Goal: Task Accomplishment & Management: Manage account settings

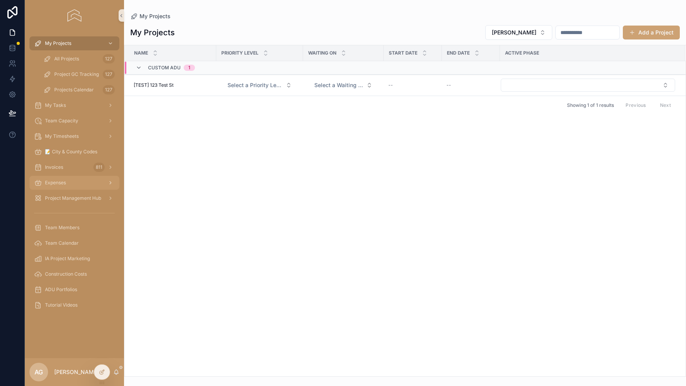
click at [67, 187] on div "Expenses" at bounding box center [74, 183] width 81 height 12
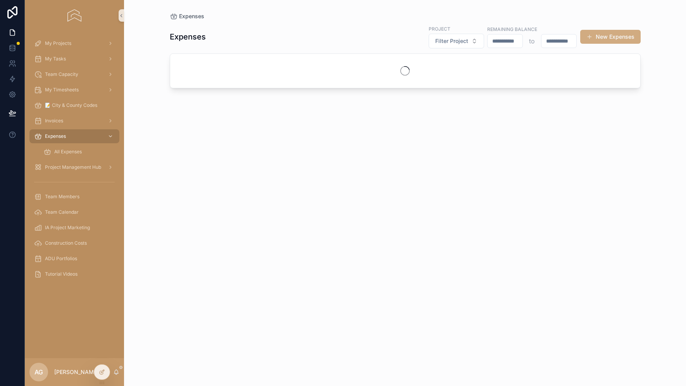
click at [591, 38] on span "scrollable content" at bounding box center [589, 37] width 6 height 6
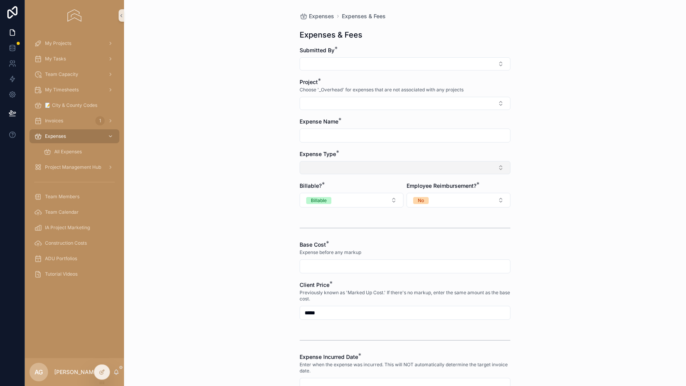
click at [352, 172] on button "Select Button" at bounding box center [404, 167] width 211 height 13
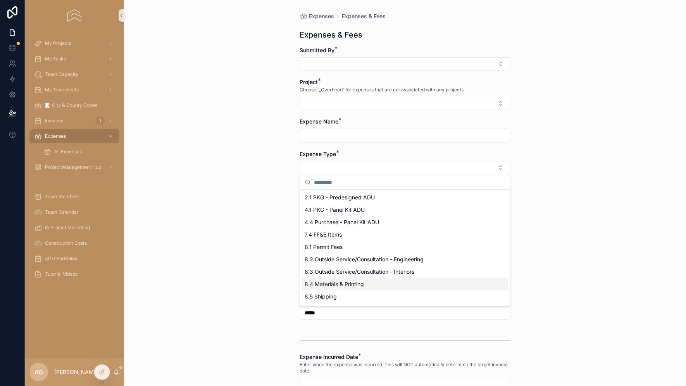
scroll to position [10, 0]
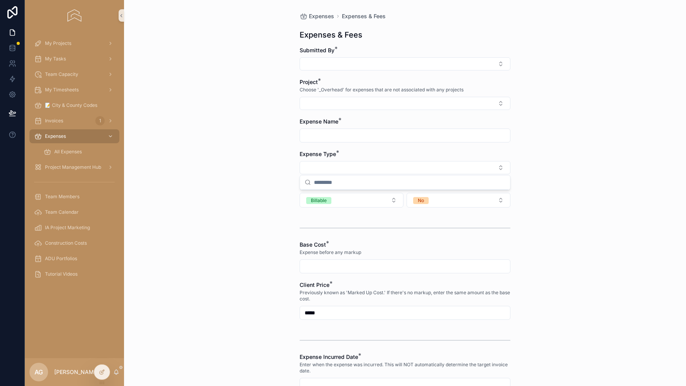
click at [557, 256] on div "Expenses Expenses & Fees Expenses & Fees Submitted By * Project * Choose '_Over…" at bounding box center [405, 193] width 562 height 386
click at [58, 83] on link "My Timesheets" at bounding box center [74, 90] width 90 height 14
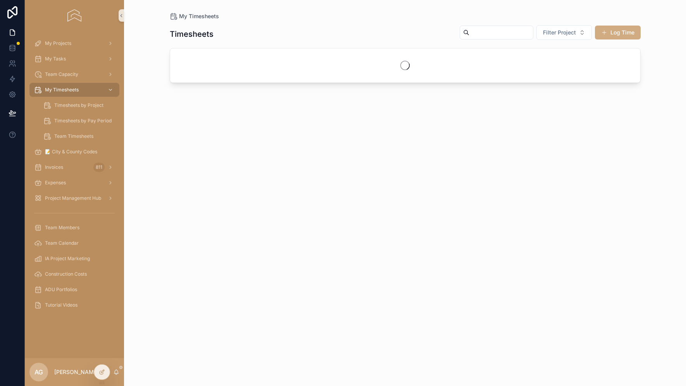
click at [619, 29] on button "Log Time" at bounding box center [618, 33] width 46 height 14
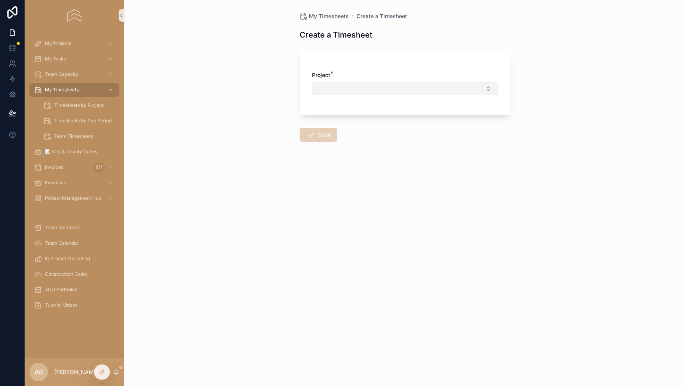
click at [374, 88] on button "Select Button" at bounding box center [405, 88] width 186 height 13
type input "*****"
click at [337, 117] on span "_Overhead" at bounding box center [330, 119] width 27 height 8
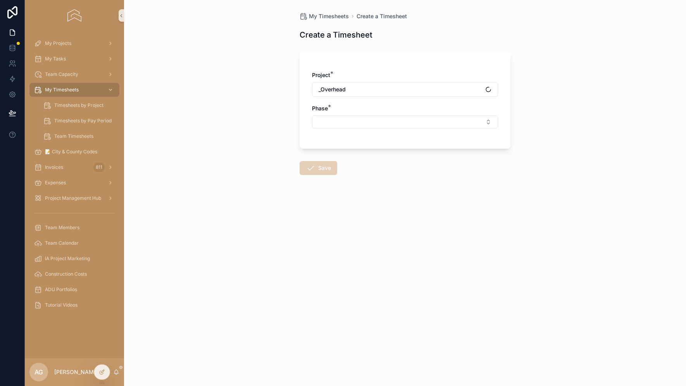
click at [337, 117] on button "Select Button" at bounding box center [405, 121] width 186 height 13
click at [345, 177] on span "Business Development" at bounding box center [345, 177] width 57 height 8
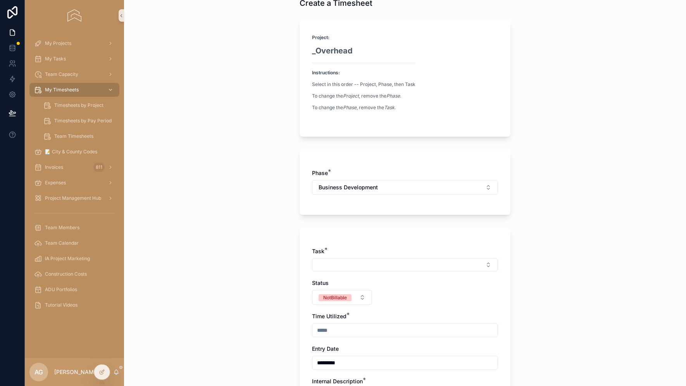
scroll to position [76, 0]
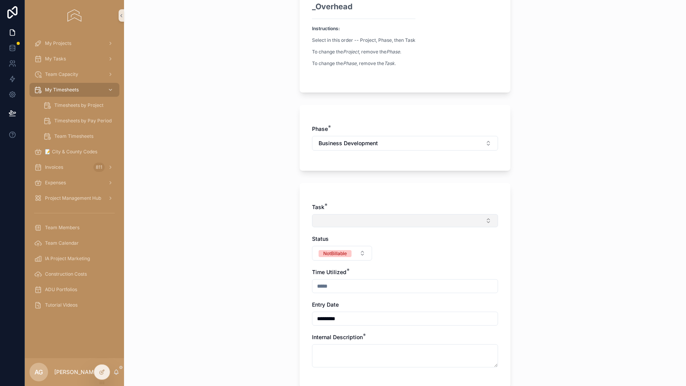
click at [340, 222] on button "Select Button" at bounding box center [405, 220] width 186 height 13
type input "*********"
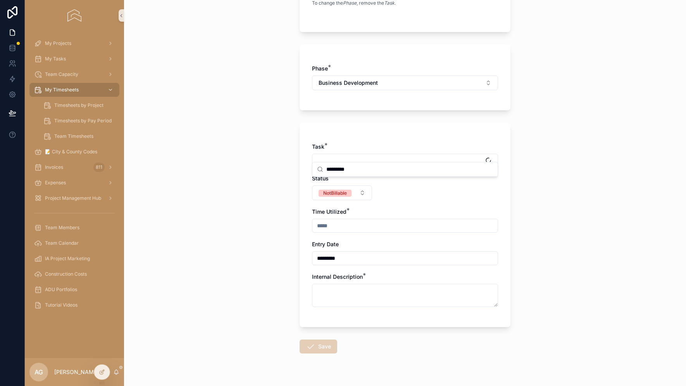
scroll to position [151, 0]
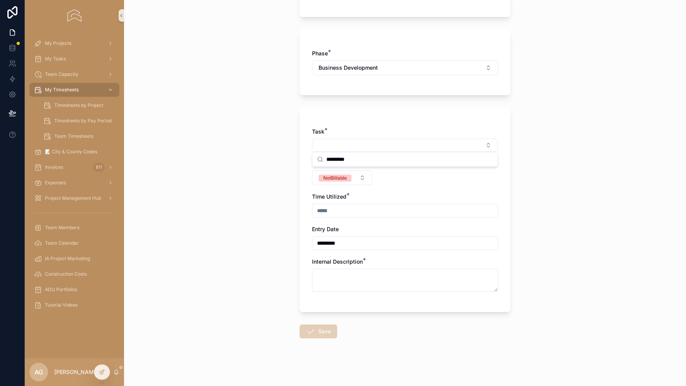
click at [368, 164] on input "*********" at bounding box center [409, 160] width 167 height 14
click at [194, 155] on div "My Timesheets Create a Timesheet Create a Timesheet Project: _Overhead Instruct…" at bounding box center [405, 42] width 562 height 386
click at [355, 142] on button "Select Button" at bounding box center [405, 145] width 186 height 13
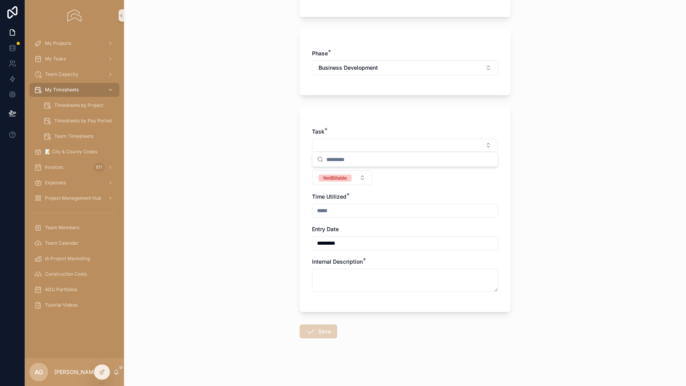
scroll to position [0, 0]
click at [277, 215] on div "My Timesheets Create a Timesheet Create a Timesheet Project: _Overhead Instruct…" at bounding box center [405, 42] width 562 height 386
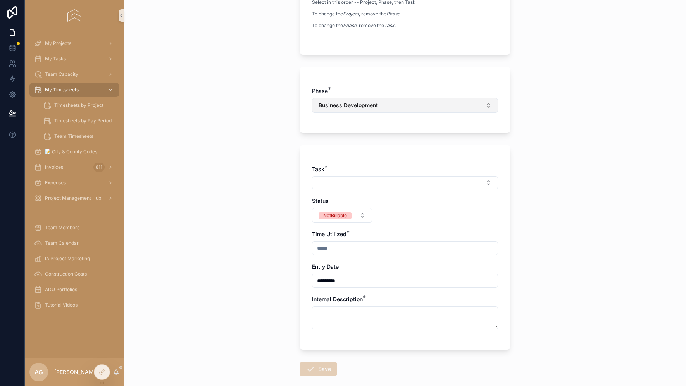
click at [364, 101] on span "Business Development" at bounding box center [347, 105] width 59 height 8
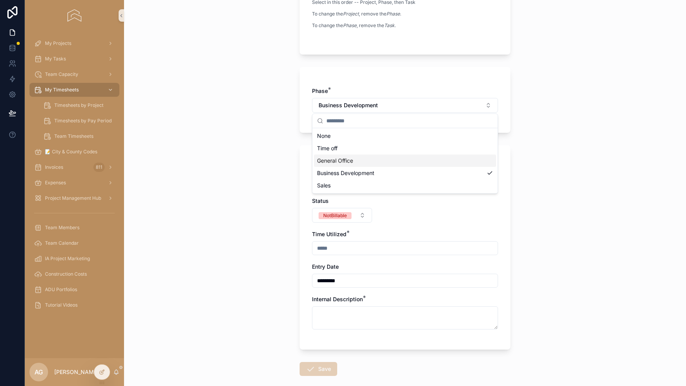
click at [355, 156] on div "General Office" at bounding box center [405, 161] width 182 height 12
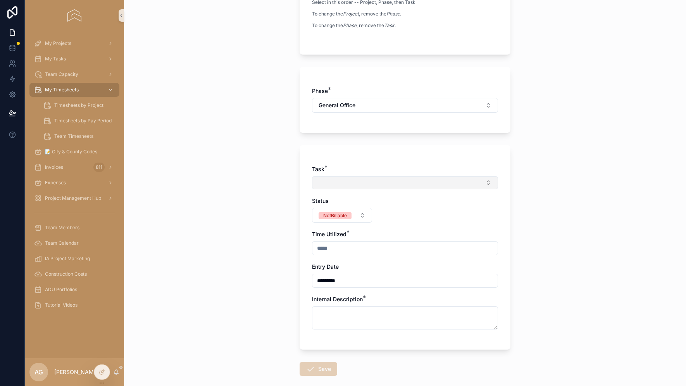
click at [357, 185] on button "Select Button" at bounding box center [405, 182] width 186 height 13
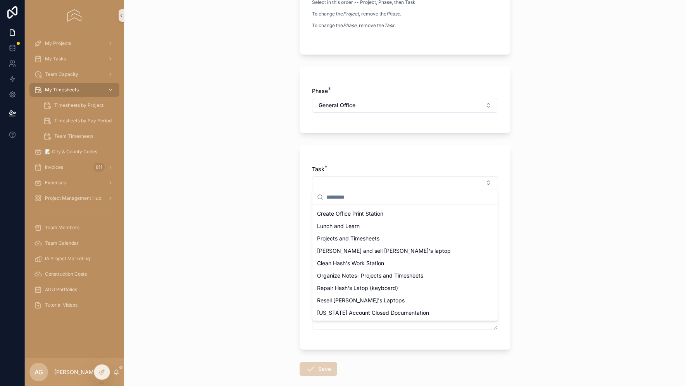
scroll to position [344, 0]
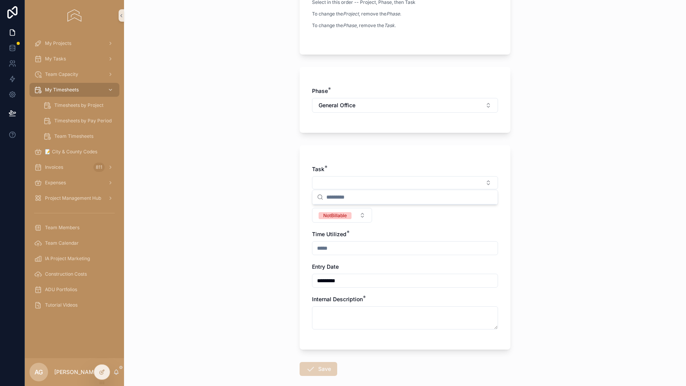
click at [222, 215] on div "My Timesheets Create a Timesheet Create a Timesheet Project: _Overhead Instruct…" at bounding box center [405, 79] width 562 height 386
click at [347, 101] on span "General Office" at bounding box center [336, 105] width 37 height 8
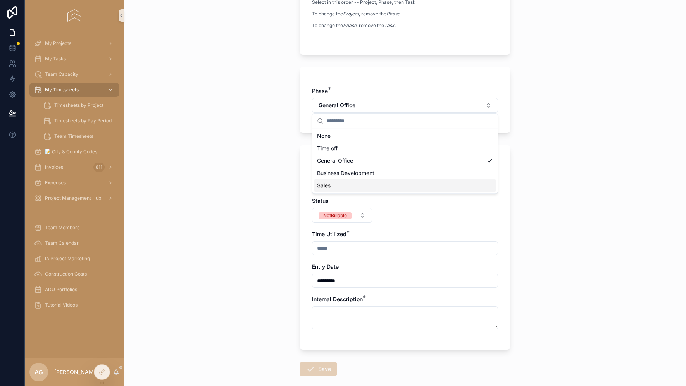
click at [342, 189] on div "Sales" at bounding box center [405, 185] width 182 height 12
click at [342, 180] on button "Select Button" at bounding box center [405, 182] width 186 height 13
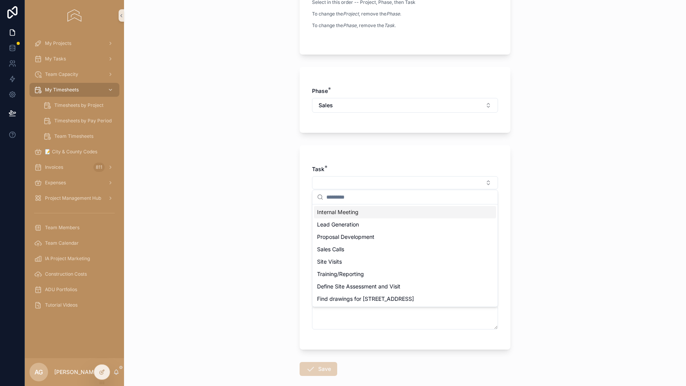
click at [229, 217] on div "My Timesheets Create a Timesheet Create a Timesheet Project: _Overhead Instruct…" at bounding box center [405, 79] width 562 height 386
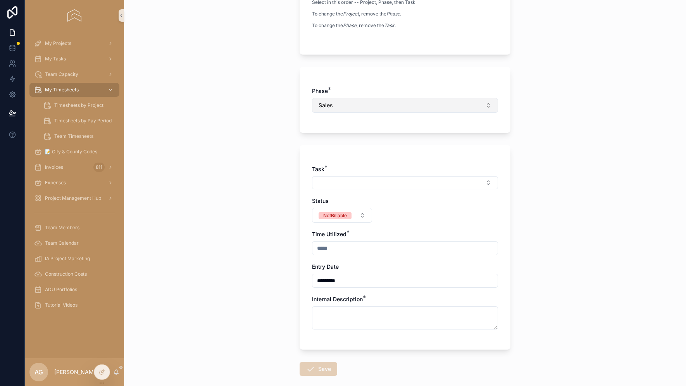
click at [330, 107] on span "Sales" at bounding box center [325, 105] width 14 height 8
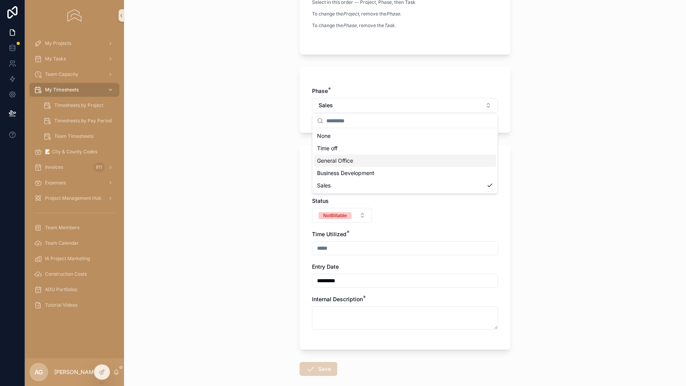
click at [332, 162] on span "General Office" at bounding box center [335, 161] width 36 height 8
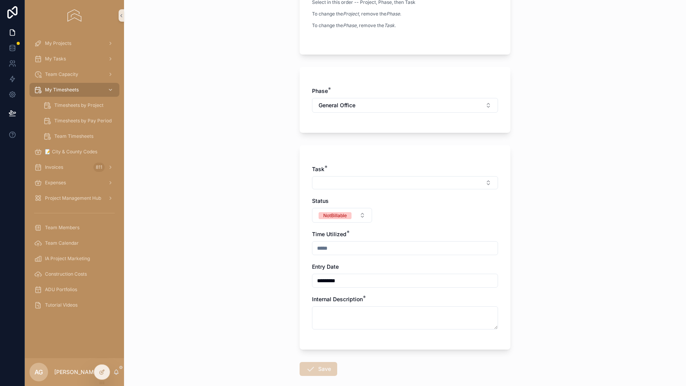
click at [158, 151] on div "My Timesheets Create a Timesheet Create a Timesheet Project: _Overhead Instruct…" at bounding box center [405, 79] width 562 height 386
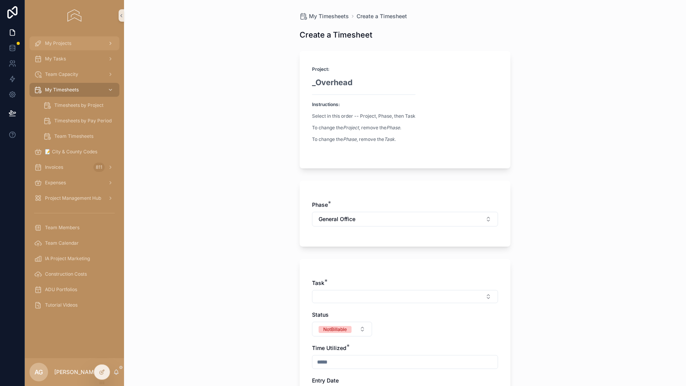
click at [77, 39] on div "My Projects" at bounding box center [74, 43] width 81 height 12
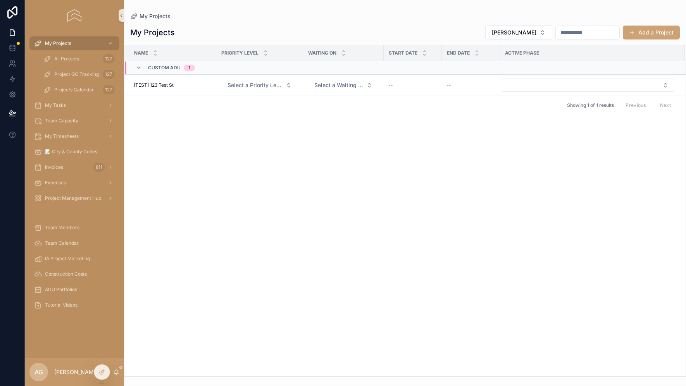
click at [70, 67] on div "Project GC Tracking 127" at bounding box center [79, 74] width 90 height 15
click at [73, 64] on div "All Projects 127" at bounding box center [78, 59] width 71 height 12
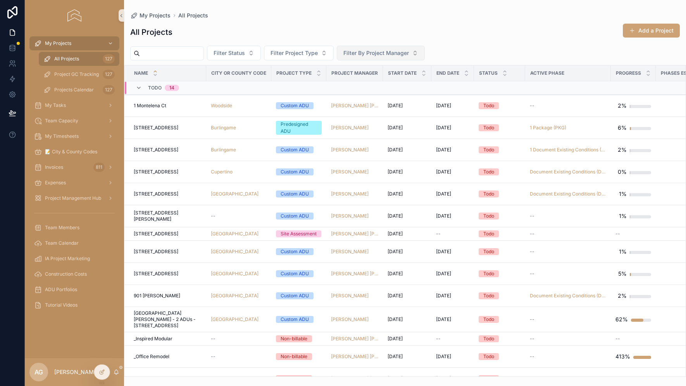
click at [389, 55] on span "Filter By Project Manager" at bounding box center [375, 53] width 65 height 8
type input "***"
click at [370, 83] on span "[PERSON_NAME]" at bounding box center [365, 84] width 45 height 8
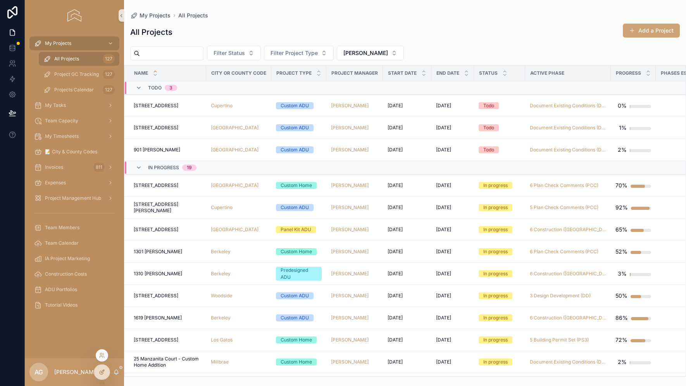
click at [100, 373] on icon at bounding box center [102, 372] width 6 height 6
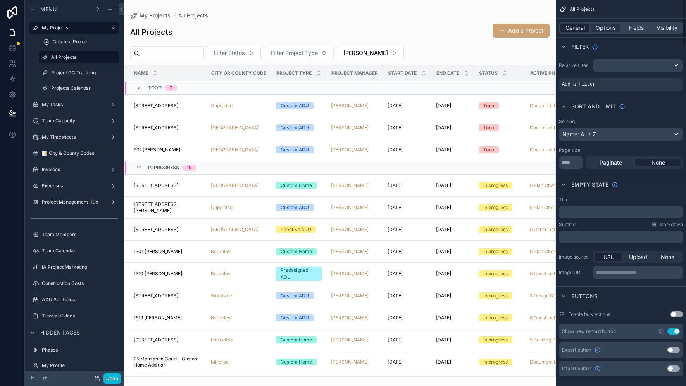
click at [570, 31] on span "General" at bounding box center [574, 28] width 19 height 8
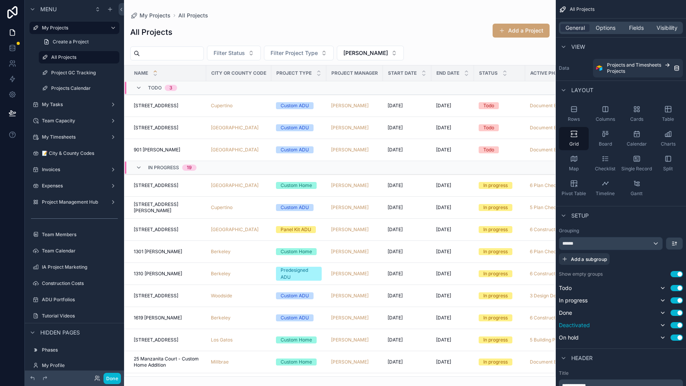
click at [678, 324] on button "Use setting" at bounding box center [676, 325] width 12 height 6
click at [674, 314] on button "Use setting" at bounding box center [676, 313] width 12 height 6
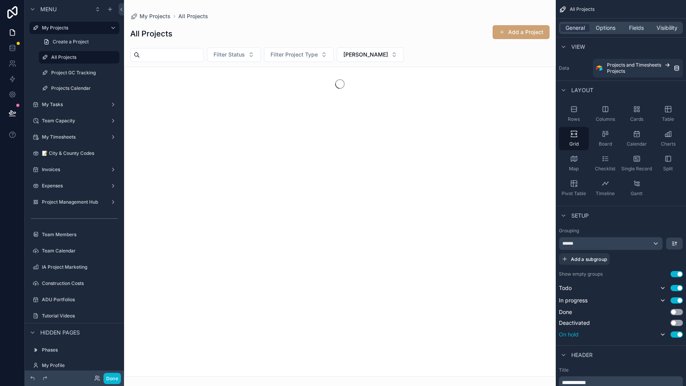
click at [674, 332] on button "Use setting" at bounding box center [676, 335] width 12 height 6
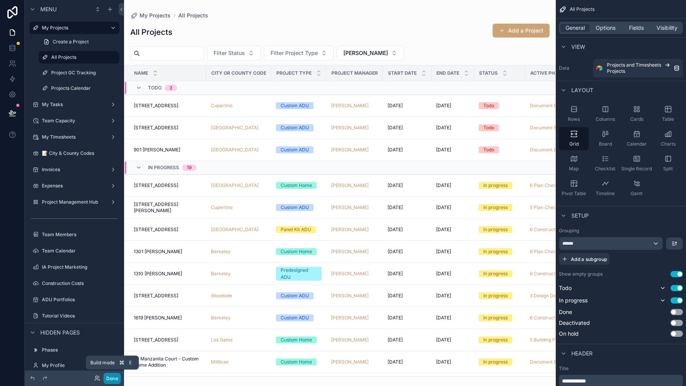
click at [113, 376] on button "Done" at bounding box center [111, 378] width 17 height 11
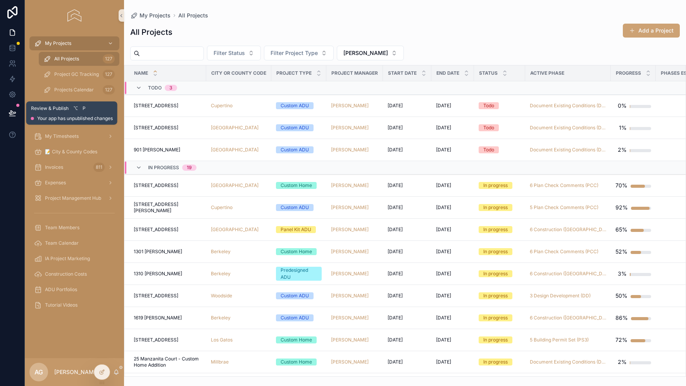
click at [11, 107] on button at bounding box center [12, 113] width 17 height 22
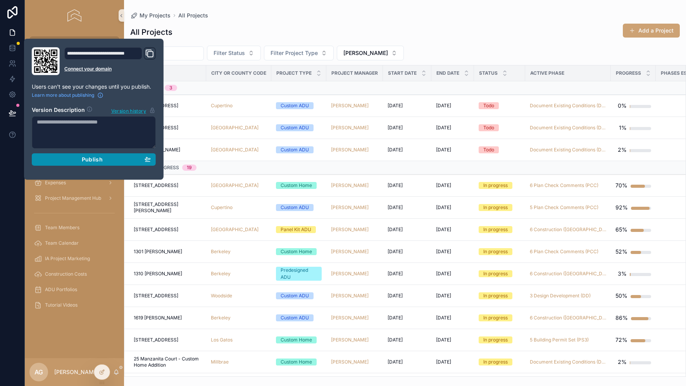
click at [88, 163] on button "Publish" at bounding box center [94, 159] width 124 height 12
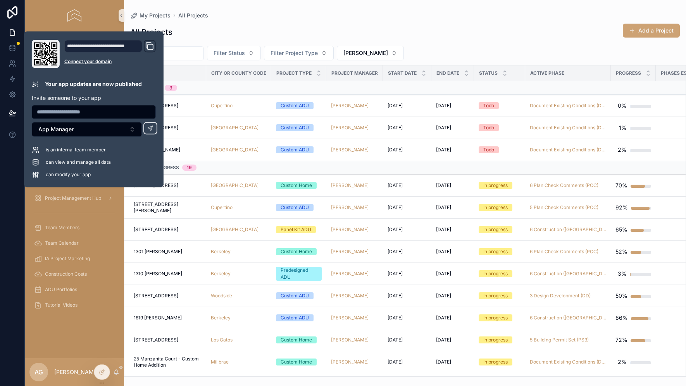
click at [241, 27] on div "All Projects Add a Project" at bounding box center [404, 32] width 549 height 18
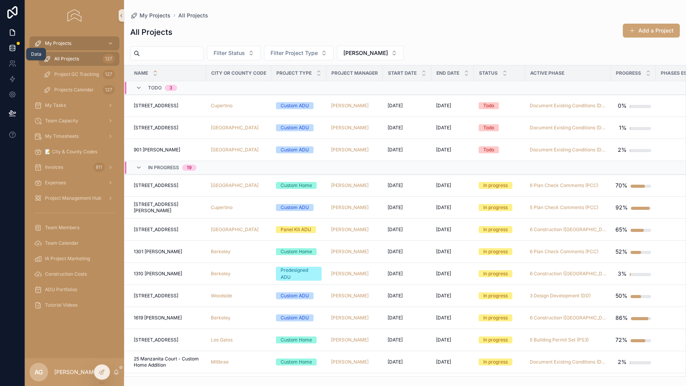
click at [9, 46] on icon at bounding box center [13, 48] width 8 height 8
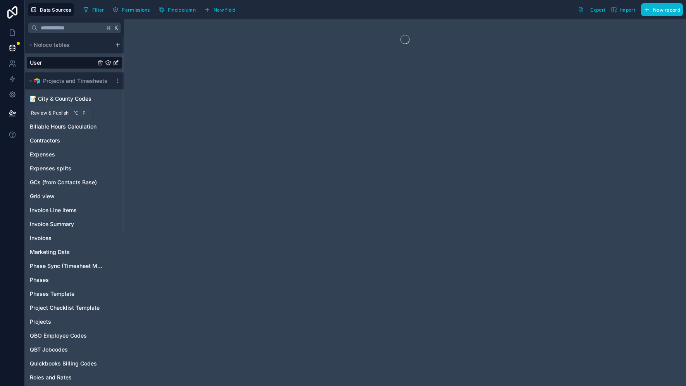
click at [13, 114] on icon at bounding box center [12, 113] width 7 height 4
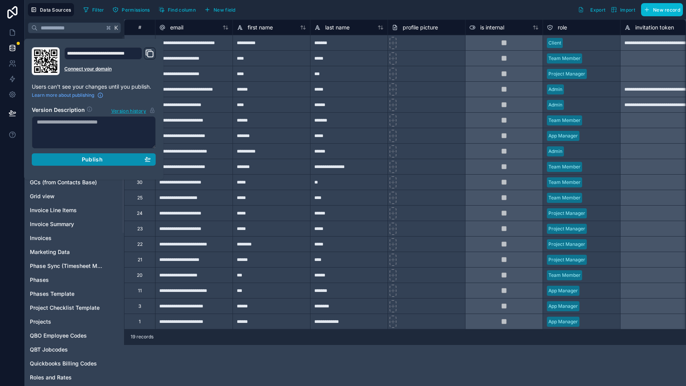
click at [119, 164] on button "Publish" at bounding box center [94, 159] width 124 height 12
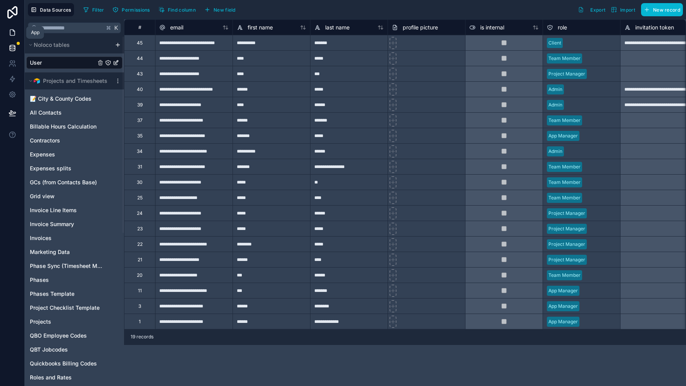
click at [10, 29] on icon at bounding box center [13, 33] width 8 height 8
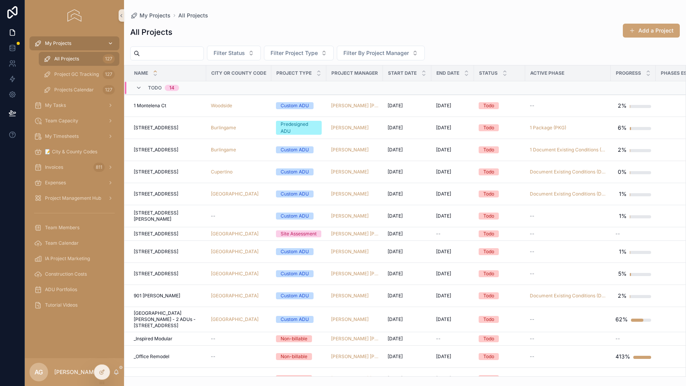
click at [64, 43] on span "My Projects" at bounding box center [58, 43] width 26 height 6
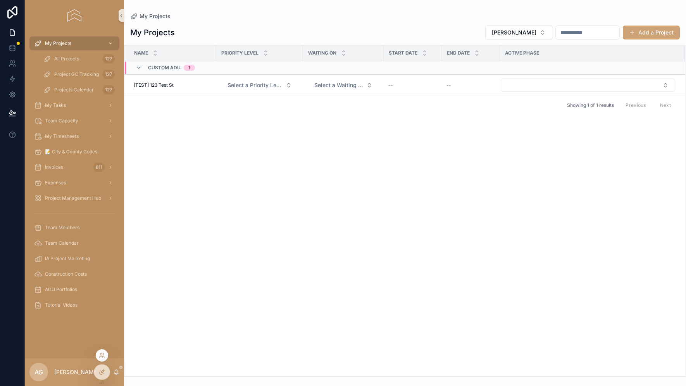
click at [103, 372] on icon at bounding box center [102, 372] width 6 height 6
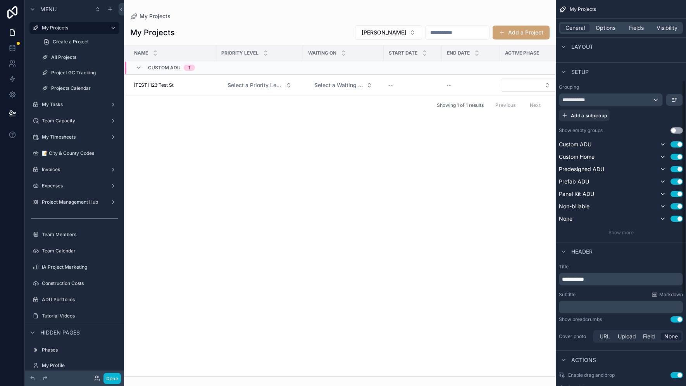
scroll to position [132, 0]
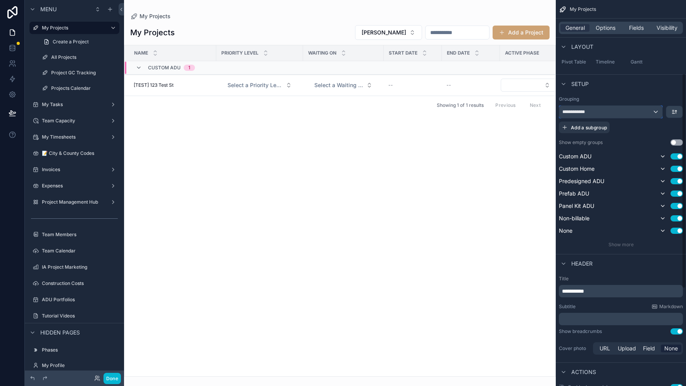
click at [620, 111] on div "**********" at bounding box center [610, 112] width 103 height 12
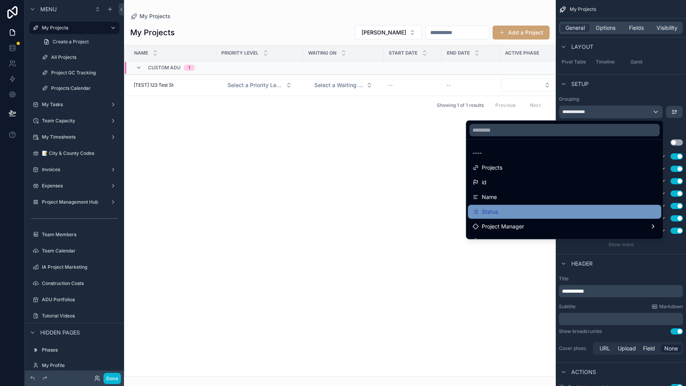
click at [515, 212] on div "Status" at bounding box center [564, 211] width 184 height 9
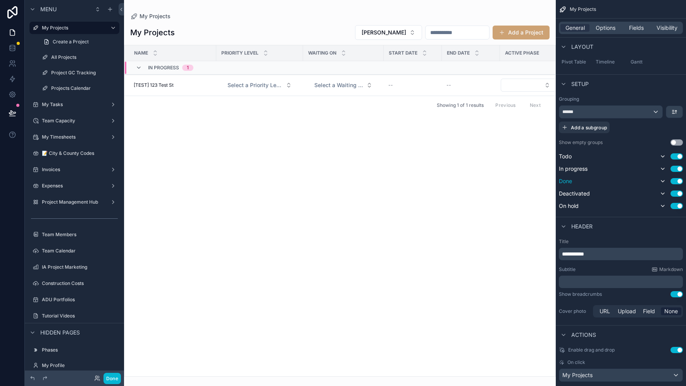
click at [676, 181] on button "Use setting" at bounding box center [676, 181] width 12 height 6
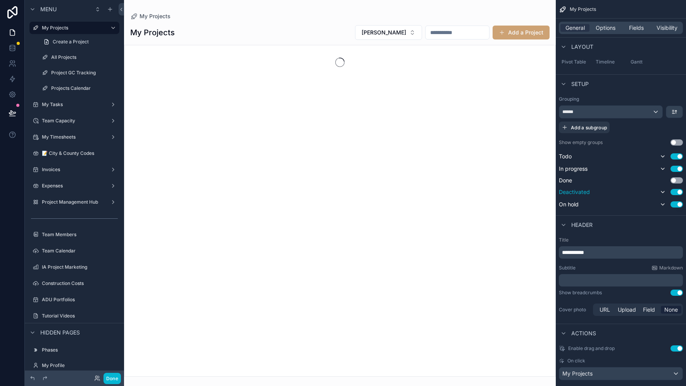
click at [676, 193] on button "Use setting" at bounding box center [676, 192] width 12 height 6
click at [676, 204] on button "Use setting" at bounding box center [676, 203] width 12 height 6
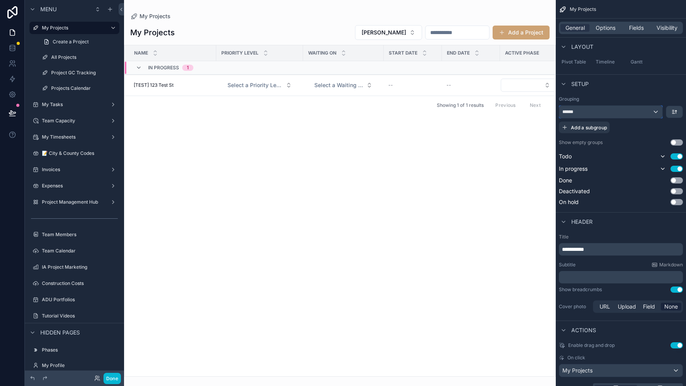
click at [588, 111] on div "******" at bounding box center [610, 112] width 103 height 12
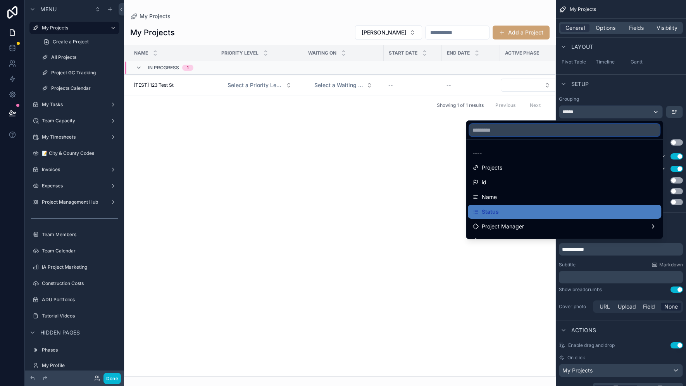
click at [526, 129] on input "text" at bounding box center [564, 130] width 190 height 12
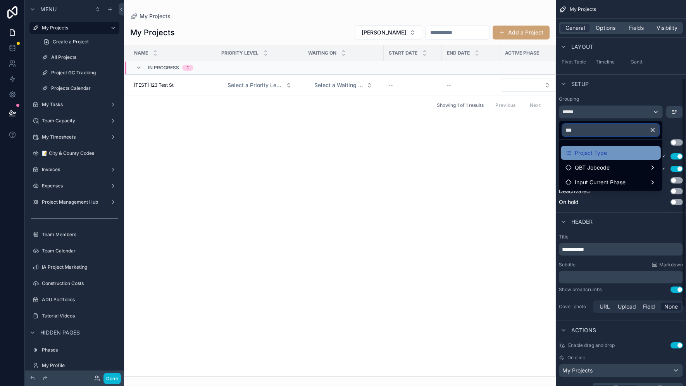
type input "***"
click at [581, 149] on span "Project Type" at bounding box center [590, 152] width 32 height 9
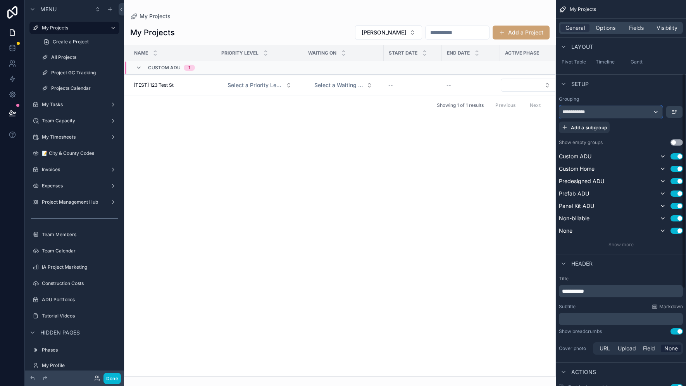
click at [581, 113] on span "**********" at bounding box center [575, 112] width 27 height 6
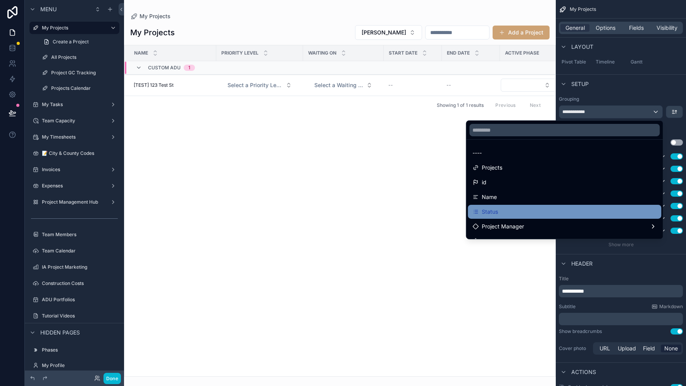
click at [507, 212] on div "Status" at bounding box center [564, 211] width 184 height 9
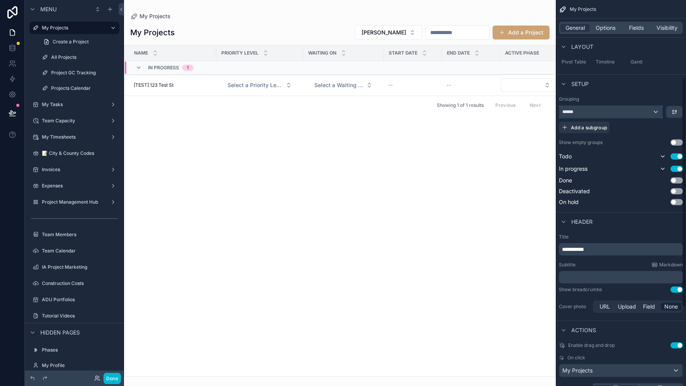
click at [569, 110] on span "******" at bounding box center [569, 112] width 14 height 6
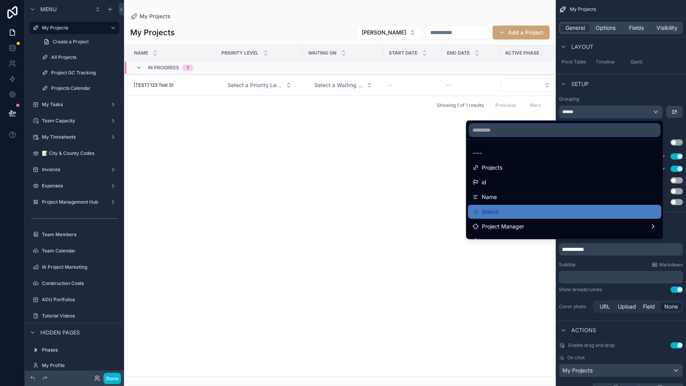
click at [552, 126] on input "text" at bounding box center [564, 130] width 190 height 12
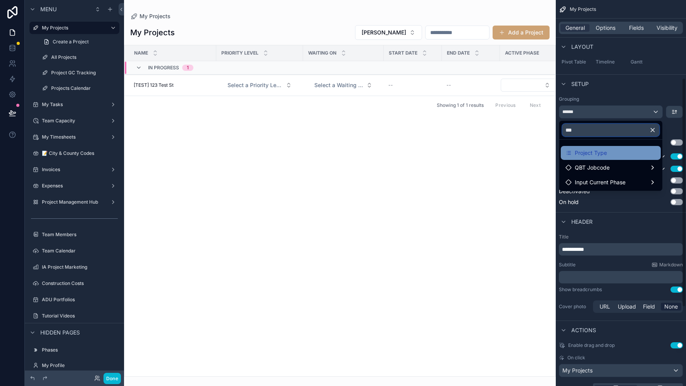
type input "***"
click at [604, 156] on span "Project Type" at bounding box center [590, 152] width 32 height 9
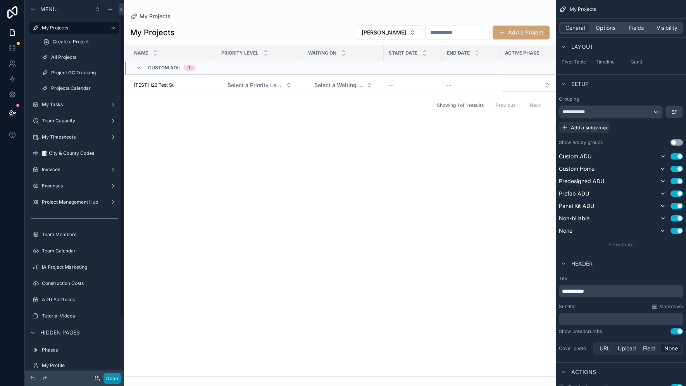
click at [111, 378] on button "Done" at bounding box center [111, 378] width 17 height 11
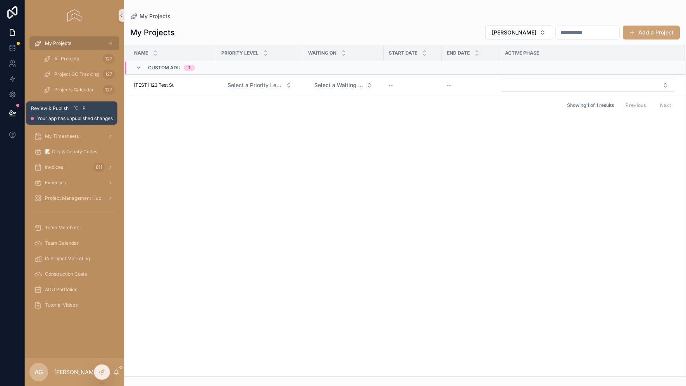
click at [12, 109] on icon at bounding box center [13, 113] width 8 height 8
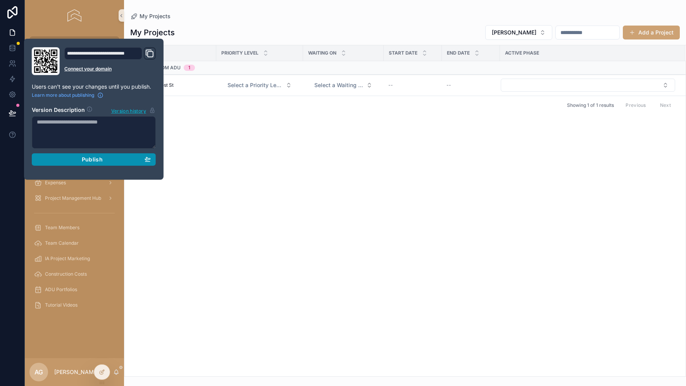
click at [133, 157] on div "Publish" at bounding box center [94, 159] width 114 height 7
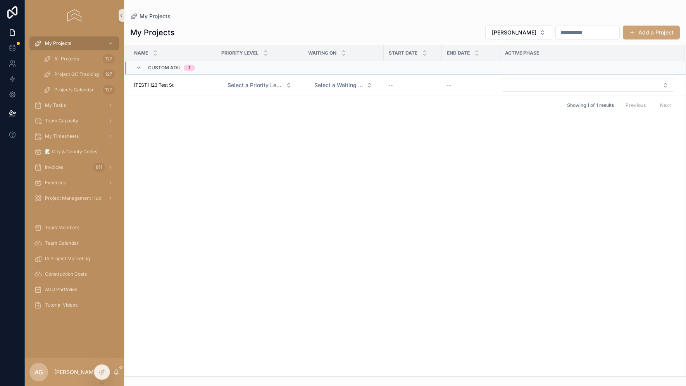
click at [318, 208] on div "Name Priority Level Waiting on Start Date End Date Active Phase Custom ADU 1 [T…" at bounding box center [404, 210] width 561 height 331
click at [337, 193] on div "Name Priority Level Waiting on Start Date End Date Active Phase Custom ADU 1 [T…" at bounding box center [404, 210] width 561 height 331
click at [103, 356] on icon at bounding box center [102, 355] width 6 height 6
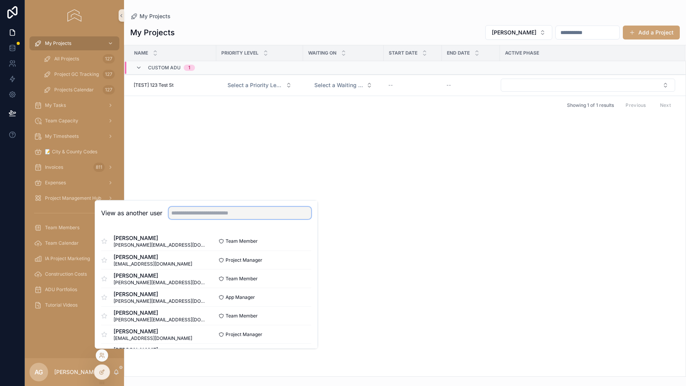
click at [209, 216] on input "text" at bounding box center [239, 213] width 143 height 12
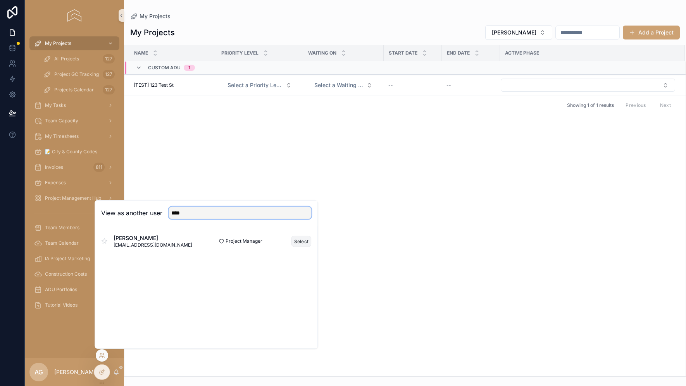
type input "****"
click at [299, 242] on button "Select" at bounding box center [301, 240] width 20 height 11
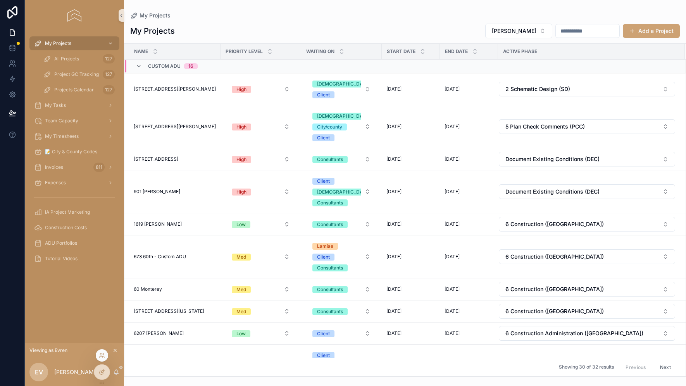
click at [103, 368] on div at bounding box center [101, 372] width 15 height 15
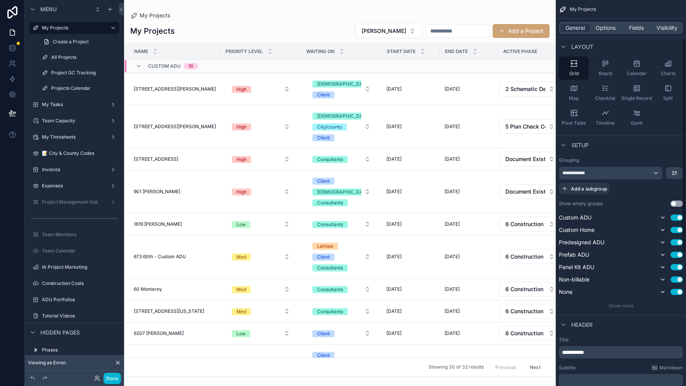
scroll to position [71, 0]
click at [620, 170] on div "**********" at bounding box center [610, 173] width 103 height 12
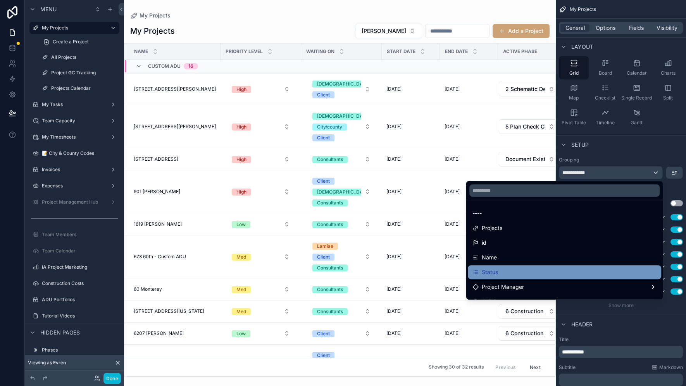
click at [513, 271] on div "Status" at bounding box center [564, 272] width 184 height 9
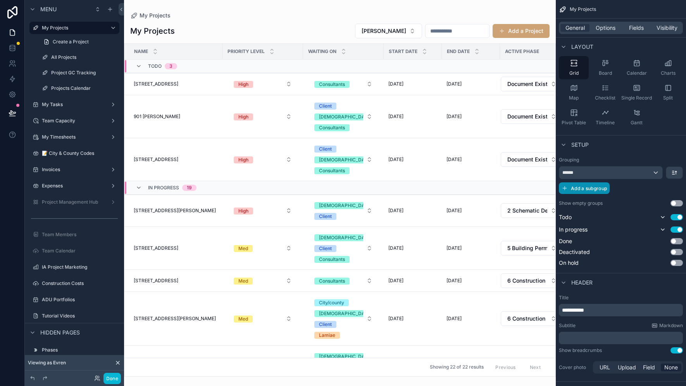
click at [596, 189] on span "Add a subgroup" at bounding box center [588, 189] width 36 height 6
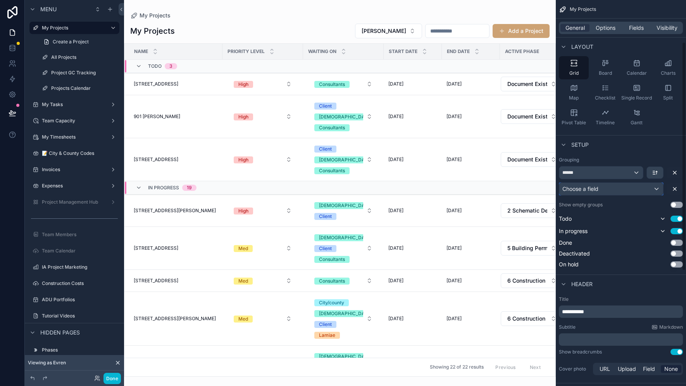
click at [596, 189] on span "Choose a field" at bounding box center [580, 189] width 36 height 7
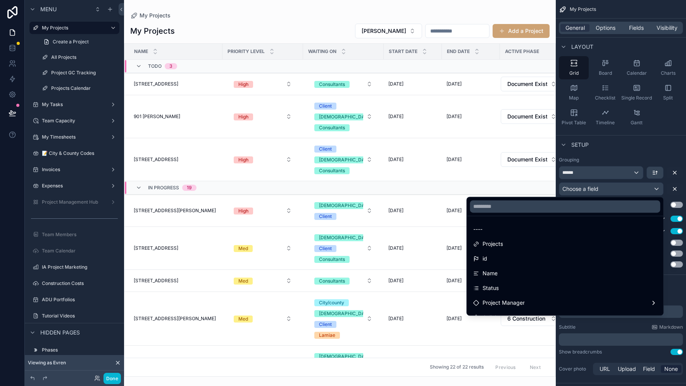
click at [562, 197] on div "---- Projects id Name Status Project Manager Collaborators Project Start Date P…" at bounding box center [564, 256] width 197 height 119
click at [558, 205] on input "text" at bounding box center [565, 206] width 190 height 12
type input "*"
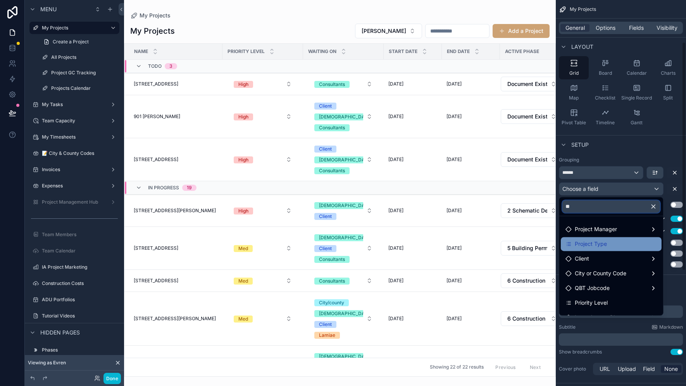
type input "**"
click at [602, 244] on span "Project Type" at bounding box center [590, 243] width 32 height 9
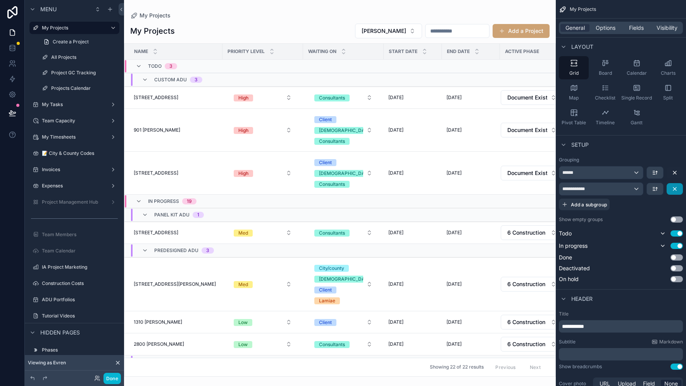
click at [676, 189] on icon "scrollable content" at bounding box center [674, 188] width 3 height 3
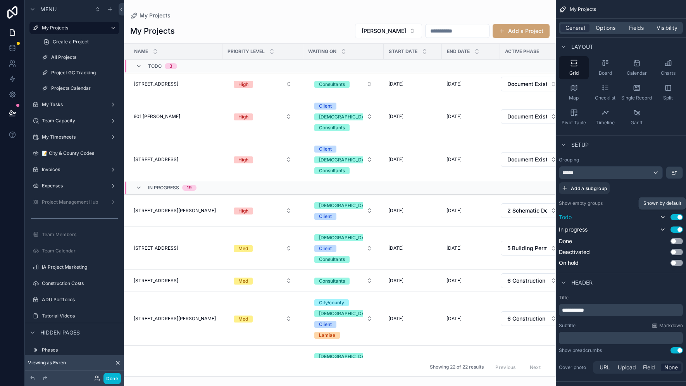
click at [661, 215] on icon "scrollable content" at bounding box center [662, 217] width 6 height 6
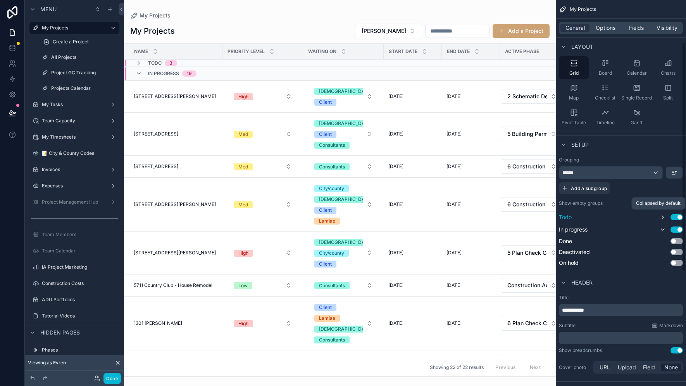
click at [659, 215] on icon "scrollable content" at bounding box center [662, 217] width 6 height 6
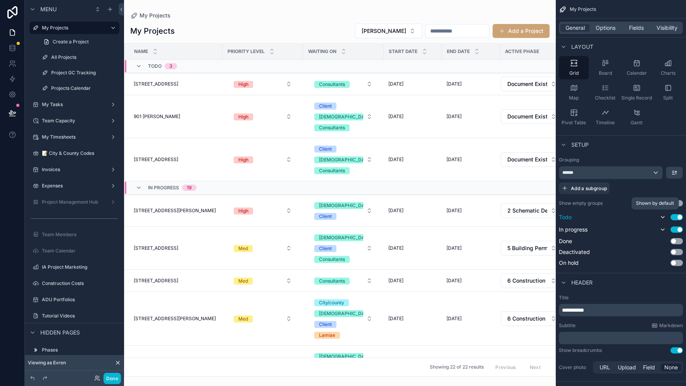
click at [659, 215] on icon "scrollable content" at bounding box center [662, 217] width 6 height 6
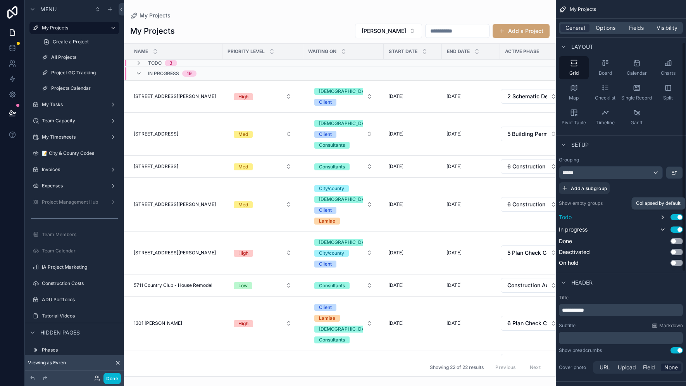
click at [659, 215] on icon "scrollable content" at bounding box center [662, 217] width 6 height 6
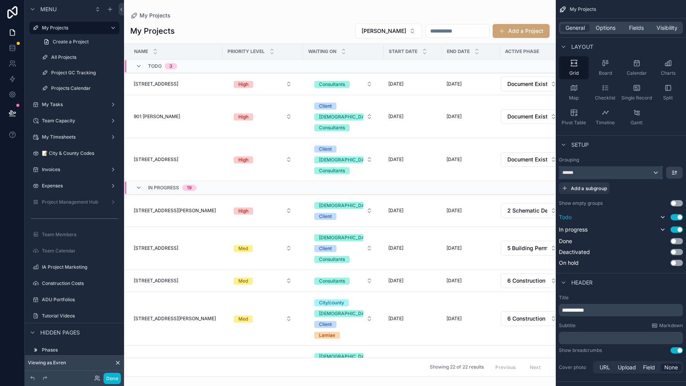
click at [615, 173] on div "******" at bounding box center [610, 173] width 103 height 12
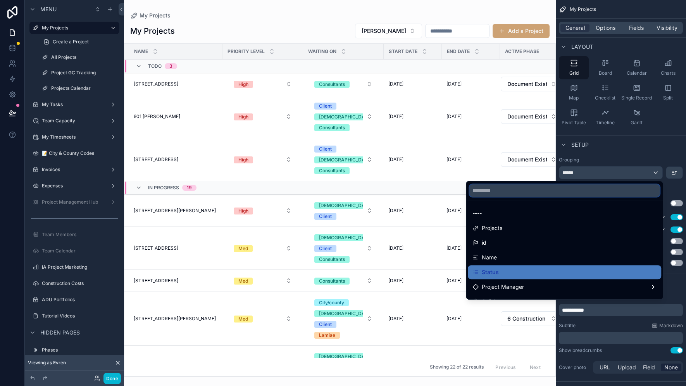
click at [564, 190] on input "text" at bounding box center [564, 190] width 190 height 12
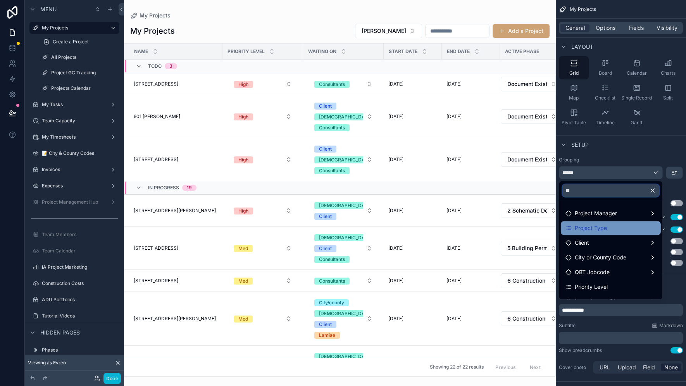
type input "**"
click at [588, 228] on span "Project Type" at bounding box center [590, 227] width 32 height 9
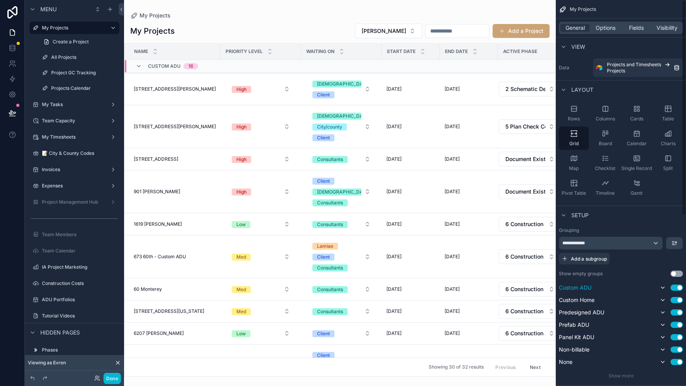
scroll to position [0, 0]
click at [611, 24] on span "Options" at bounding box center [605, 28] width 20 height 8
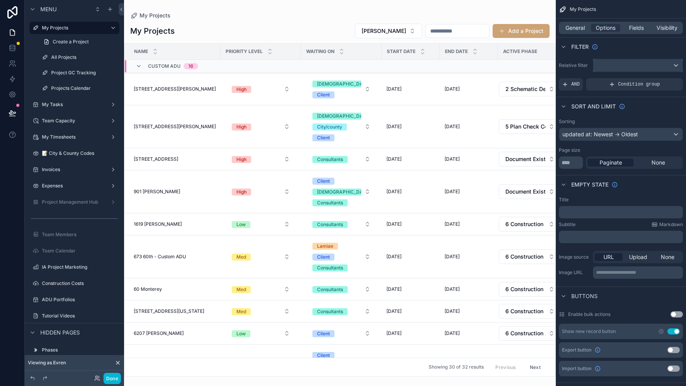
click at [616, 65] on div "scrollable content" at bounding box center [637, 65] width 89 height 12
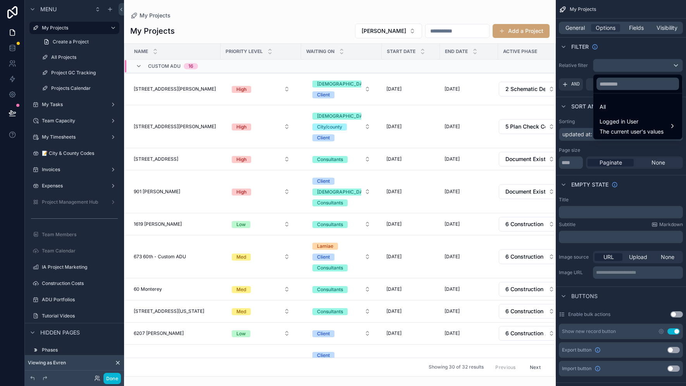
click at [616, 65] on div "scrollable content" at bounding box center [343, 193] width 686 height 386
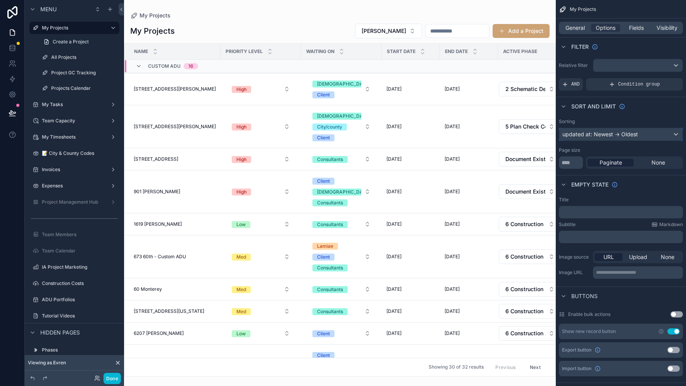
click at [635, 132] on div "updated at: Newest -> Oldest" at bounding box center [620, 134] width 123 height 12
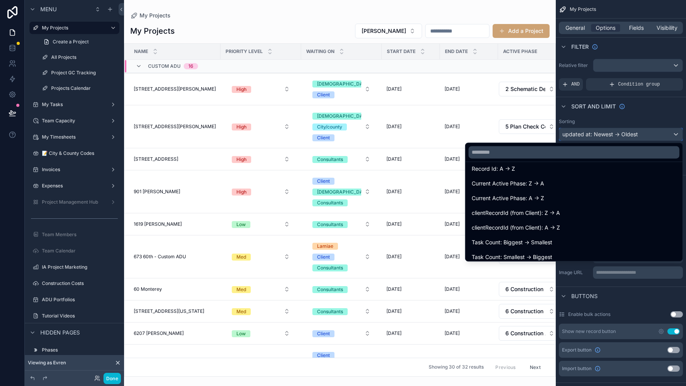
scroll to position [220, 0]
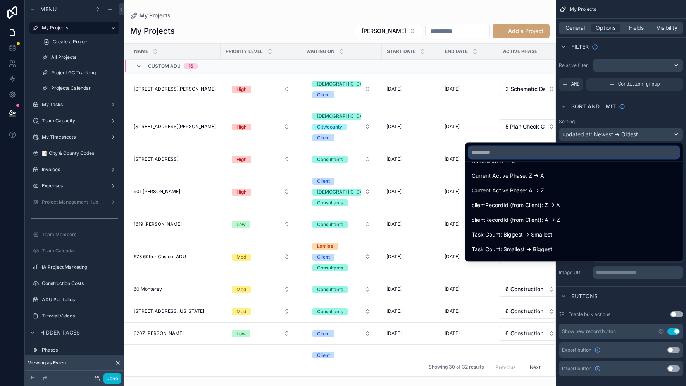
click at [519, 151] on input "text" at bounding box center [573, 152] width 211 height 12
type input "*"
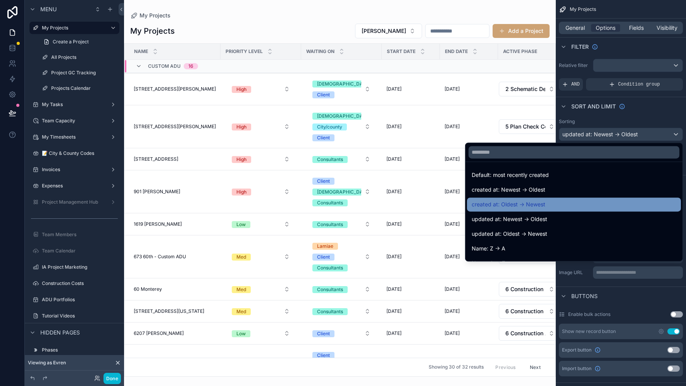
click at [485, 204] on span "created at: Oldest -> Newest" at bounding box center [508, 204] width 74 height 9
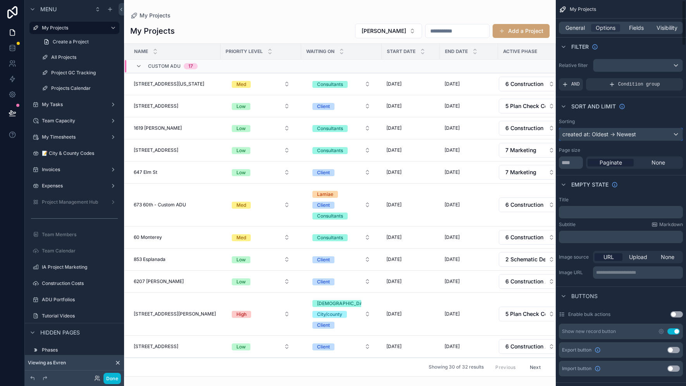
click at [614, 129] on div "created at: Oldest -> Newest" at bounding box center [620, 134] width 123 height 12
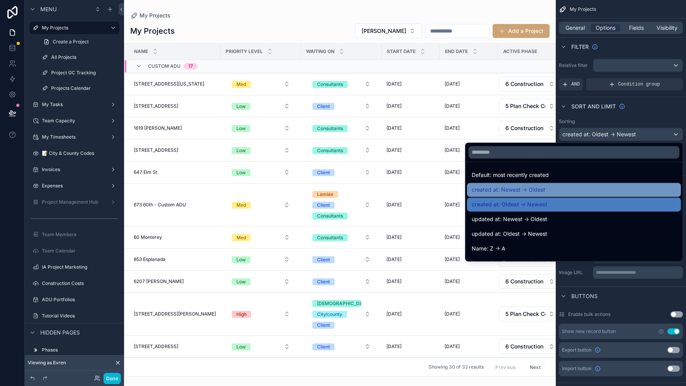
click at [526, 189] on span "created at: Newest -> Oldest" at bounding box center [508, 189] width 74 height 9
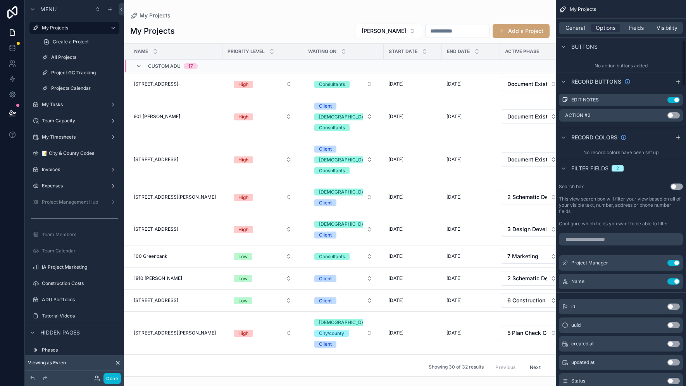
scroll to position [342, 0]
click at [623, 240] on input "scrollable content" at bounding box center [620, 239] width 124 height 12
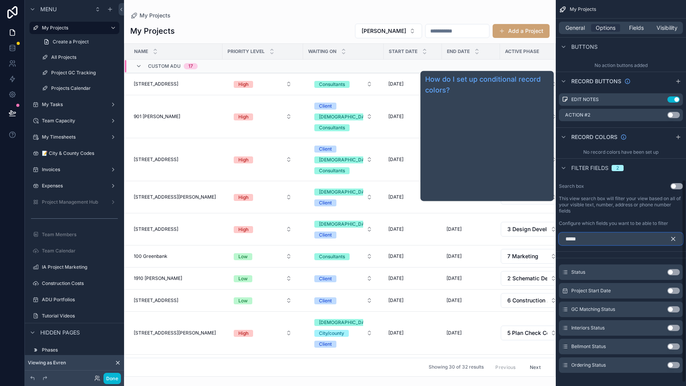
scroll to position [330, 0]
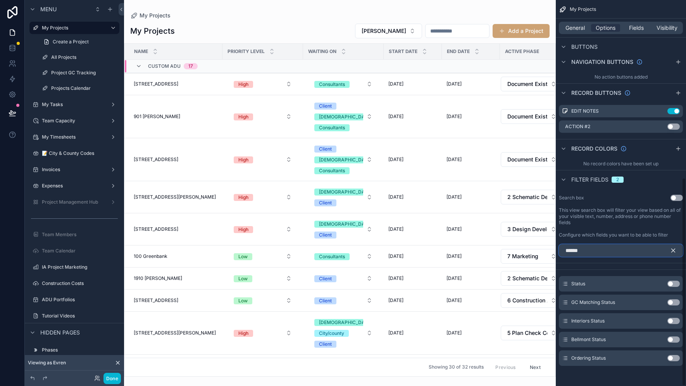
type input "******"
click at [674, 283] on button "Use setting" at bounding box center [673, 284] width 12 height 6
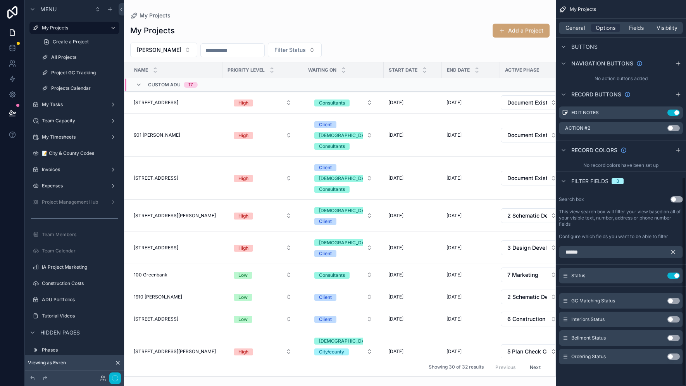
scroll to position [327, 0]
click at [657, 277] on icon "scrollable content" at bounding box center [658, 276] width 3 height 3
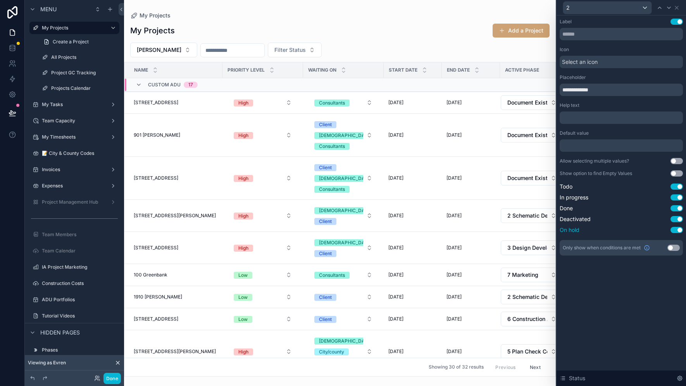
click at [678, 229] on button "Use setting" at bounding box center [676, 230] width 12 height 6
click at [678, 218] on button "Use setting" at bounding box center [676, 219] width 12 height 6
click at [678, 208] on button "Use setting" at bounding box center [676, 208] width 12 height 6
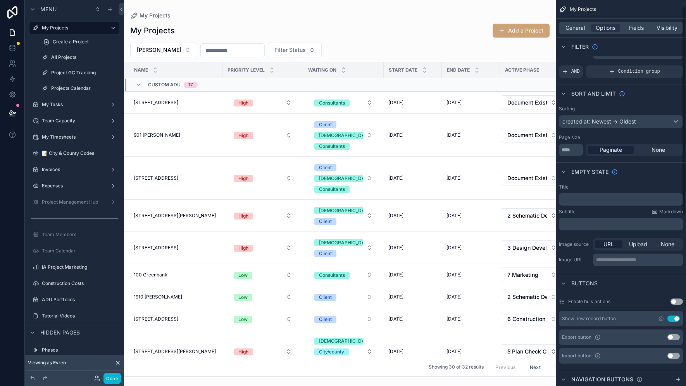
scroll to position [0, 0]
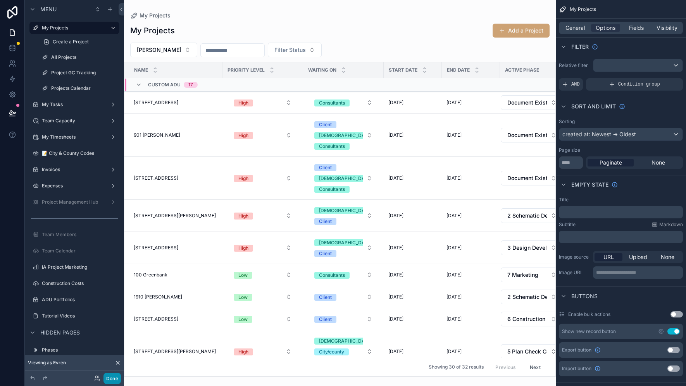
click at [115, 378] on button "Done" at bounding box center [111, 378] width 17 height 11
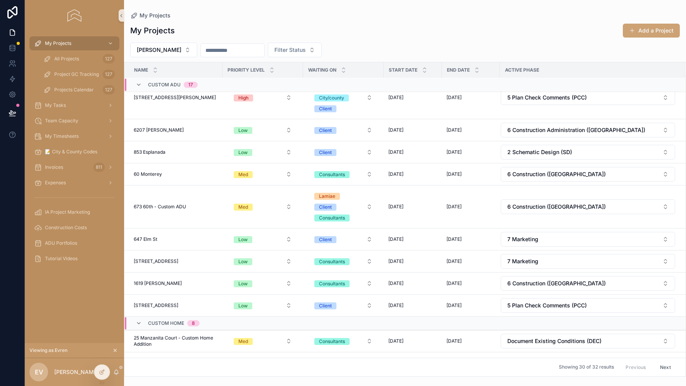
scroll to position [647, 0]
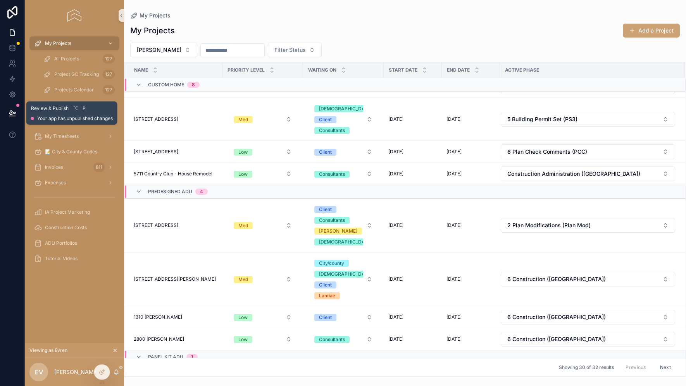
click at [19, 115] on button at bounding box center [12, 113] width 17 height 22
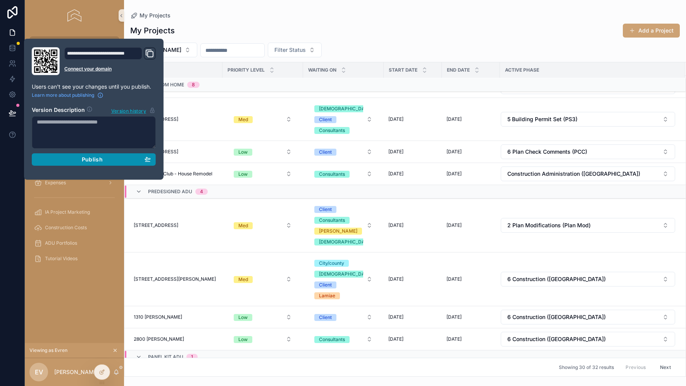
click at [70, 161] on div "Publish" at bounding box center [94, 159] width 114 height 7
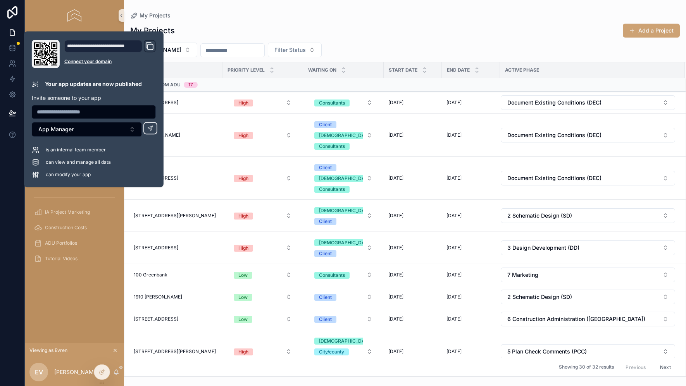
click at [450, 32] on div "My Projects Add a Project" at bounding box center [404, 30] width 549 height 15
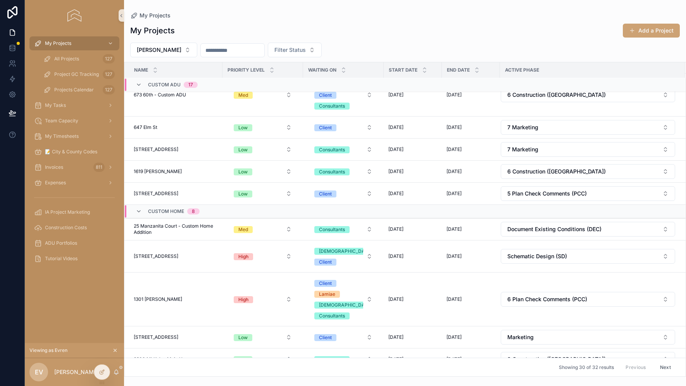
scroll to position [647, 0]
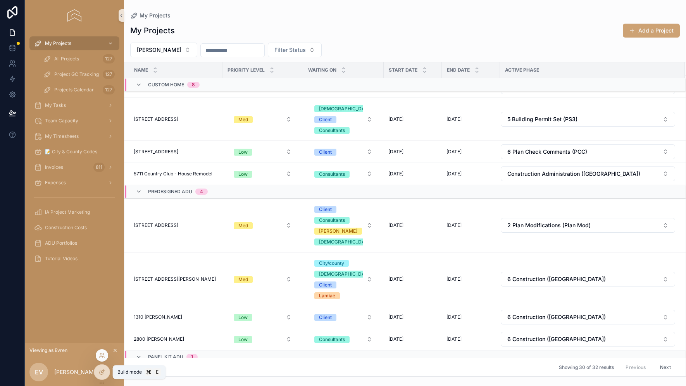
click at [99, 374] on icon at bounding box center [102, 372] width 6 height 6
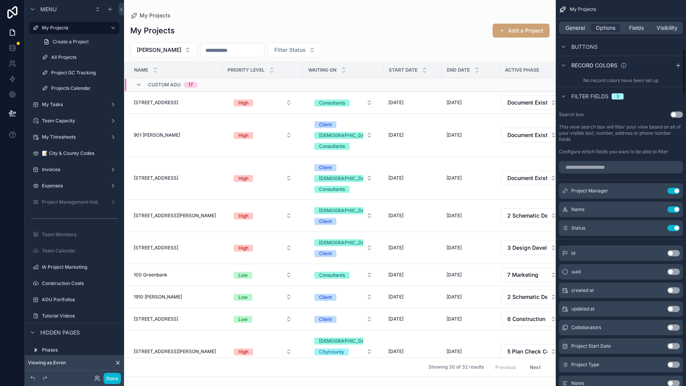
scroll to position [415, 0]
click at [657, 188] on icon "scrollable content" at bounding box center [658, 188] width 3 height 3
click at [658, 205] on icon "scrollable content" at bounding box center [658, 208] width 6 height 6
click at [660, 226] on icon "scrollable content" at bounding box center [658, 227] width 6 height 6
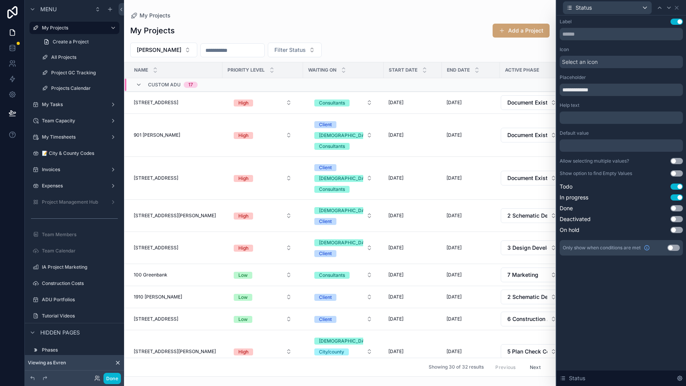
click at [676, 249] on button "Use setting" at bounding box center [673, 248] width 12 height 6
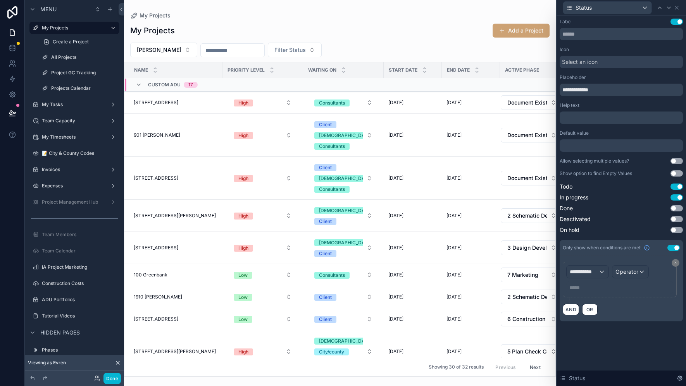
click at [615, 345] on div "**********" at bounding box center [620, 200] width 129 height 371
click at [113, 376] on button "Done" at bounding box center [111, 378] width 17 height 11
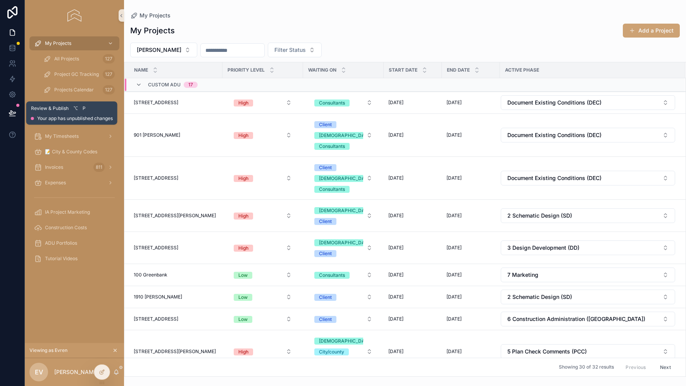
click at [13, 113] on icon at bounding box center [13, 113] width 8 height 8
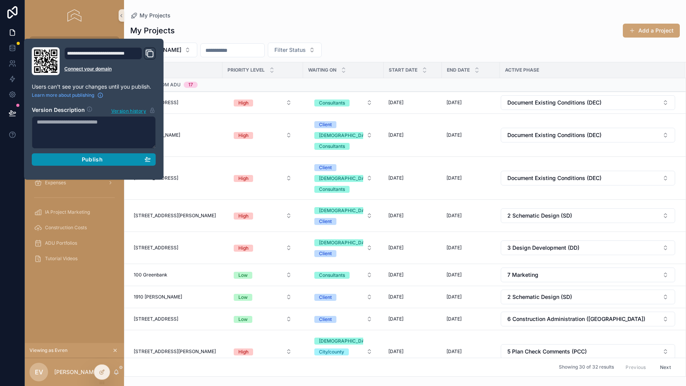
click at [111, 156] on div "Publish" at bounding box center [94, 159] width 114 height 7
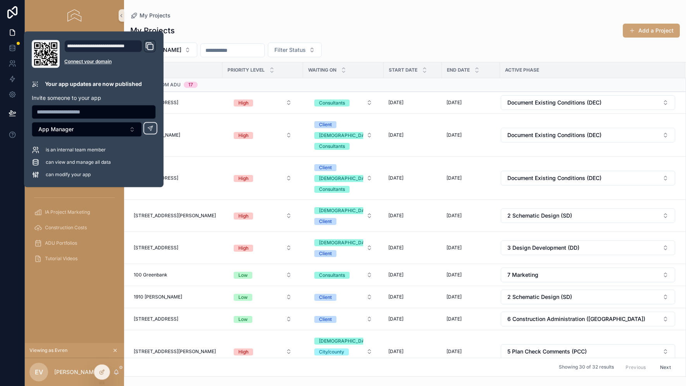
click at [469, 19] on div "My Projects Add a Project Evren Vural Filter Status Name Priority Level Waiting…" at bounding box center [405, 198] width 562 height 358
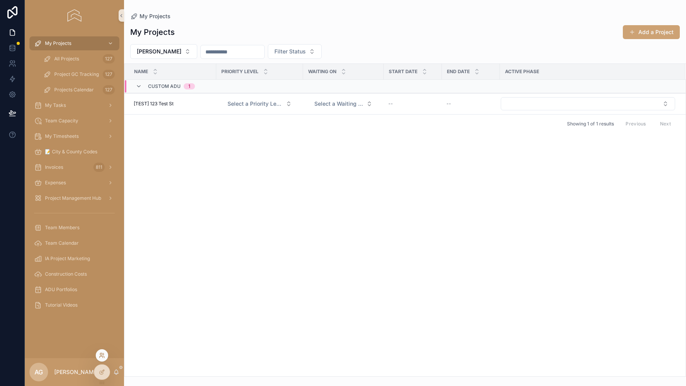
click at [101, 354] on icon at bounding box center [101, 354] width 2 height 2
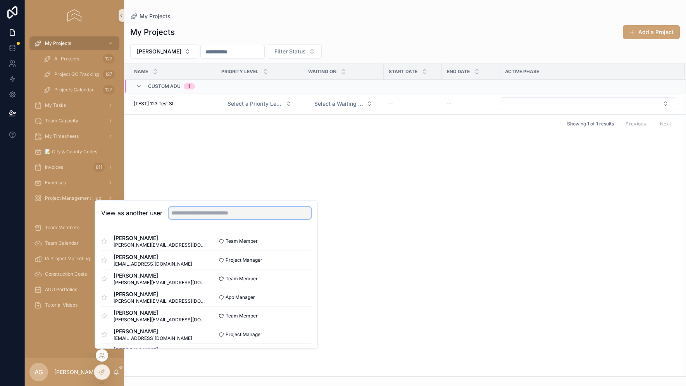
click at [189, 215] on input "text" at bounding box center [239, 213] width 143 height 12
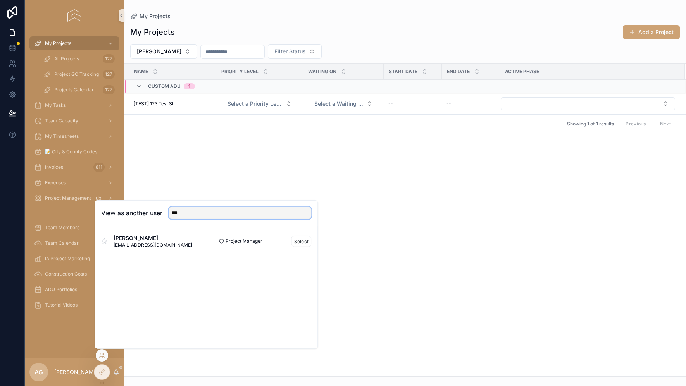
type input "***"
click at [181, 240] on div "Evren Vural evren@inspiredadus.com" at bounding box center [153, 241] width 105 height 14
click at [295, 242] on button "Select" at bounding box center [301, 240] width 20 height 11
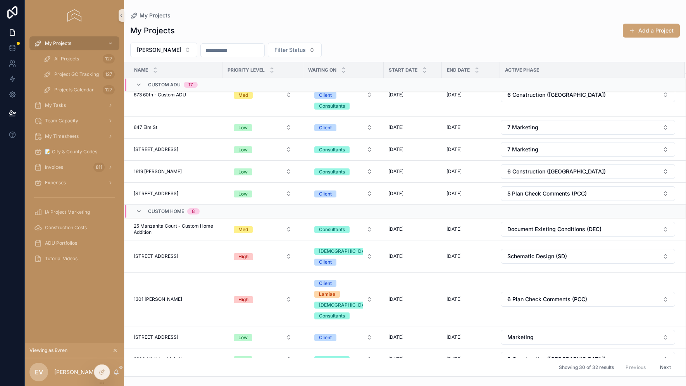
scroll to position [647, 0]
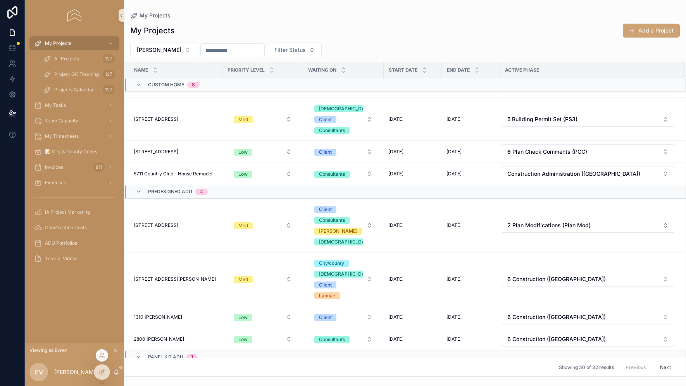
click at [96, 368] on div at bounding box center [101, 372] width 15 height 15
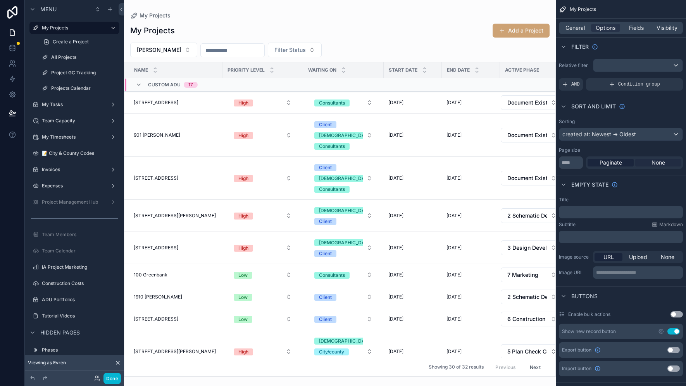
click at [656, 166] on span "None" at bounding box center [658, 163] width 14 height 8
click at [572, 161] on input "**" at bounding box center [570, 162] width 24 height 12
type input "*"
type input "**"
click at [638, 65] on div "scrollable content" at bounding box center [637, 65] width 89 height 12
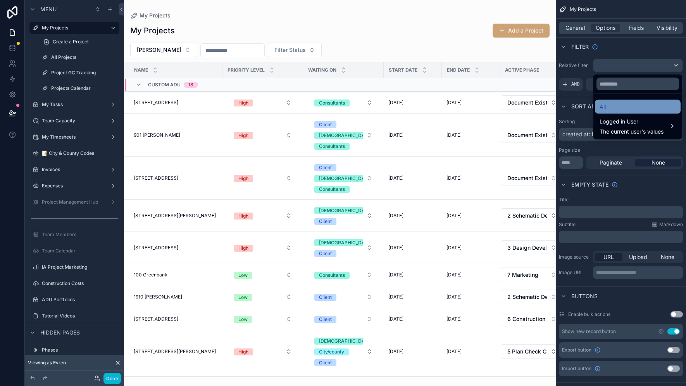
click at [606, 103] on div "All" at bounding box center [637, 106] width 76 height 9
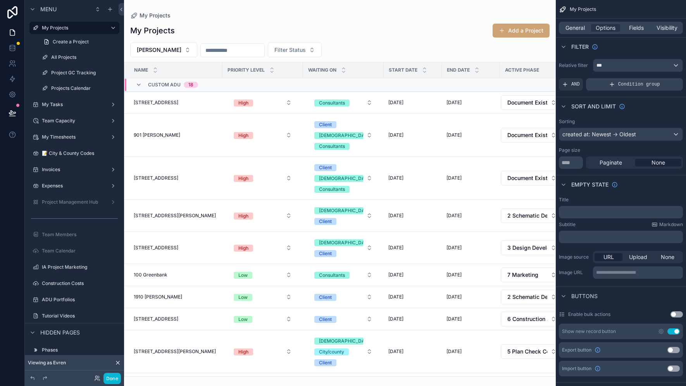
click at [603, 88] on div "Condition group" at bounding box center [634, 84] width 97 height 12
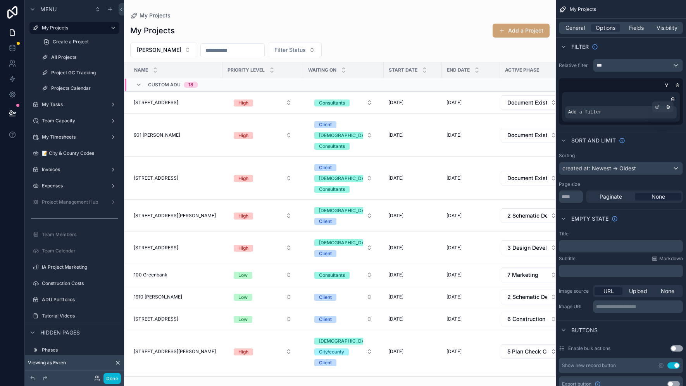
click at [598, 110] on span "Add a filter" at bounding box center [584, 112] width 33 height 6
click at [656, 108] on icon "scrollable content" at bounding box center [656, 107] width 3 height 3
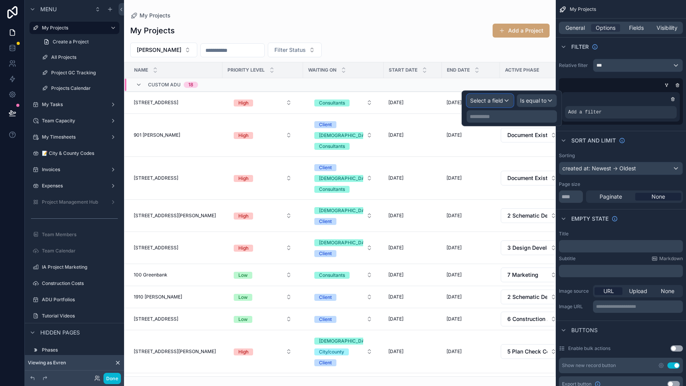
click at [502, 100] on span "Select a field" at bounding box center [486, 100] width 33 height 7
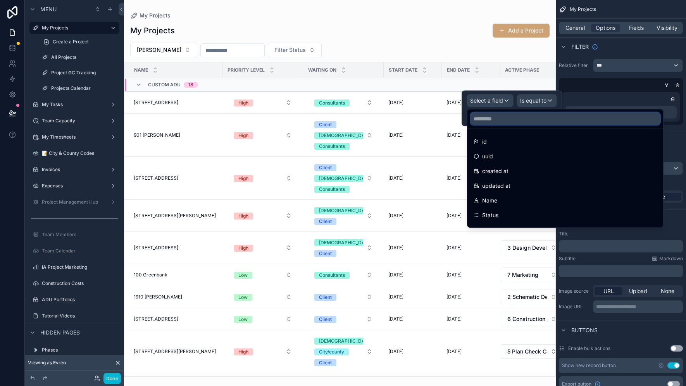
click at [498, 114] on input "text" at bounding box center [564, 119] width 189 height 12
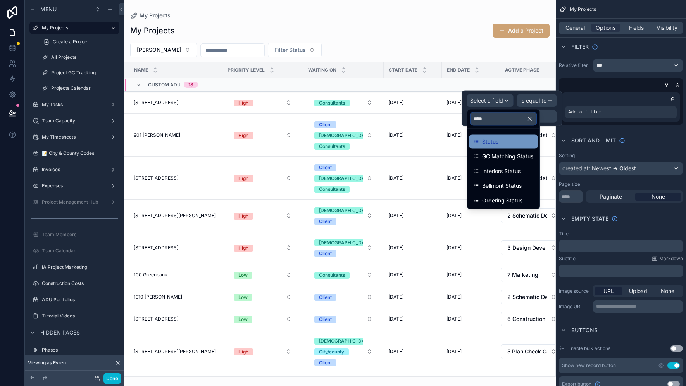
type input "****"
click at [495, 141] on span "Status" at bounding box center [490, 141] width 16 height 9
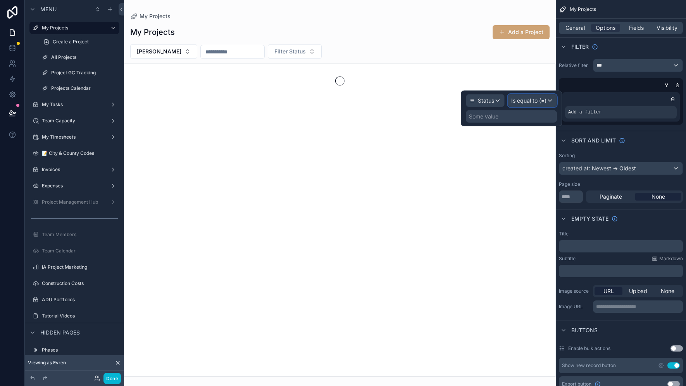
click at [538, 99] on span "Is equal to (=)" at bounding box center [528, 101] width 35 height 8
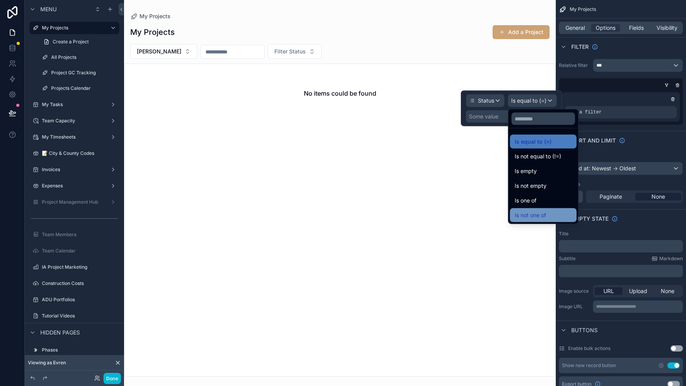
click at [534, 215] on span "Is not one of" at bounding box center [529, 215] width 31 height 9
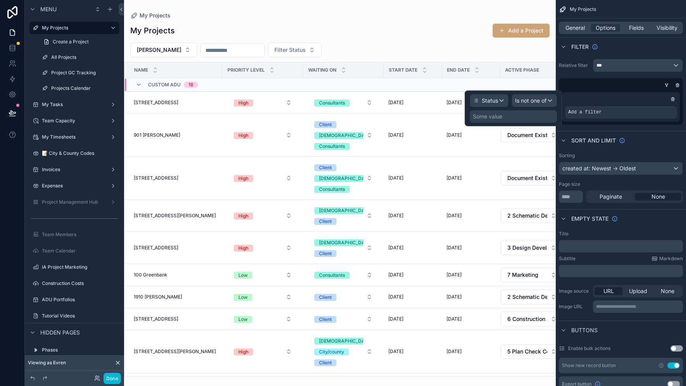
click at [512, 119] on div "Some value" at bounding box center [512, 116] width 87 height 12
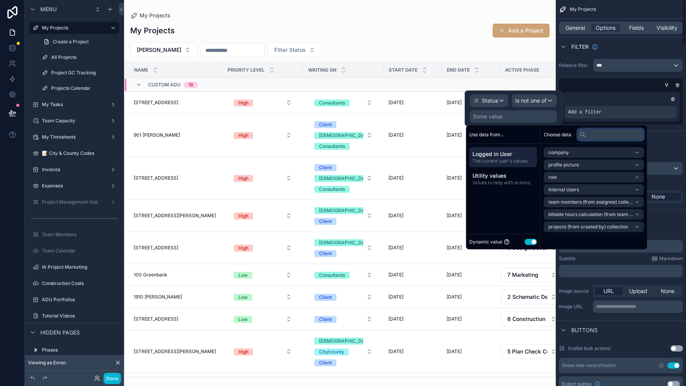
click at [590, 139] on input "text" at bounding box center [610, 134] width 67 height 12
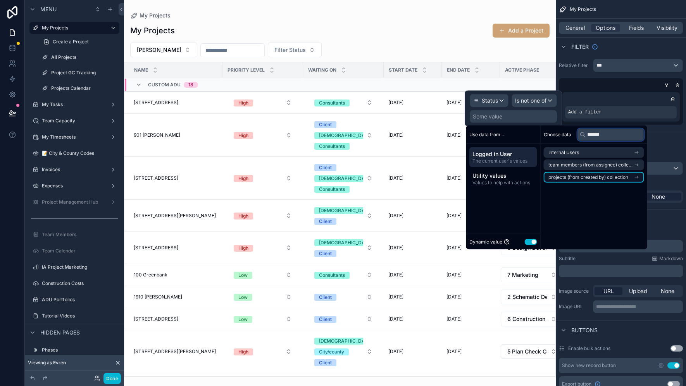
type input "******"
click at [593, 177] on span "projects (from created by) collection" at bounding box center [588, 177] width 80 height 6
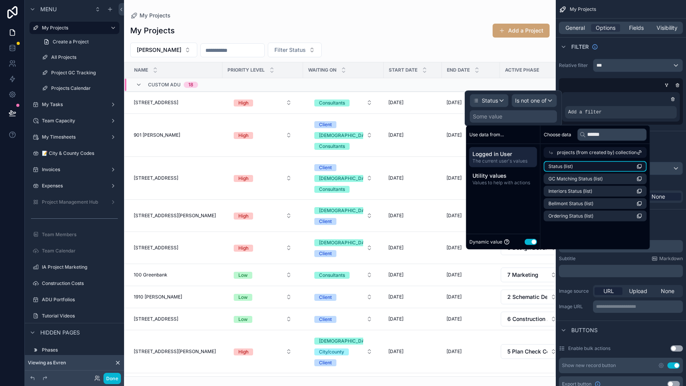
click at [592, 169] on li "Status (list)" at bounding box center [594, 166] width 103 height 11
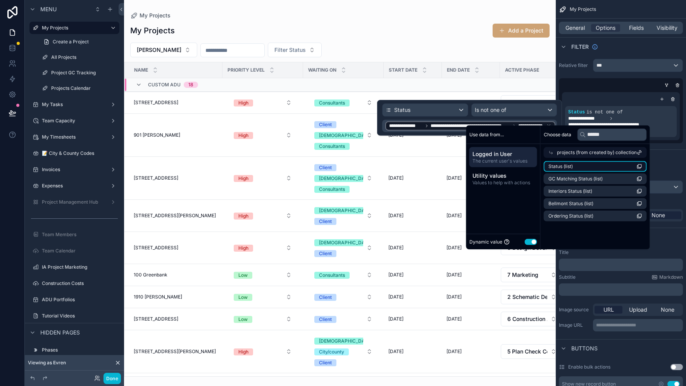
click at [588, 168] on li "Status (list)" at bounding box center [594, 166] width 103 height 11
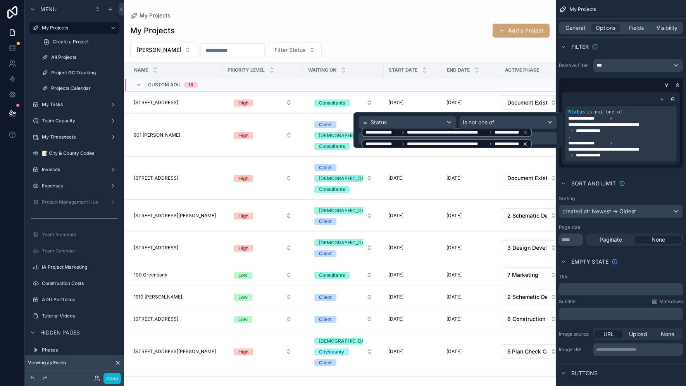
click at [524, 143] on icon at bounding box center [524, 144] width 3 height 3
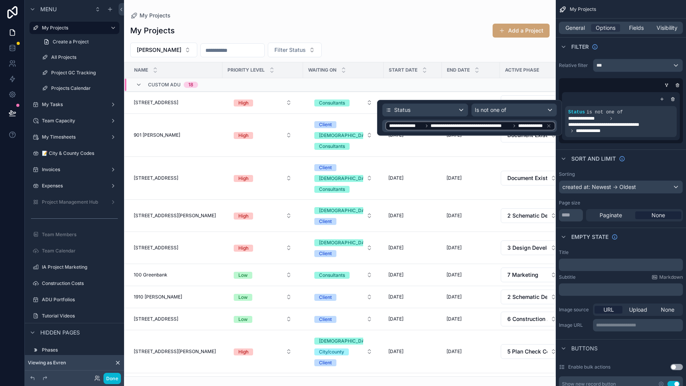
click at [457, 101] on div "**********" at bounding box center [469, 118] width 185 height 36
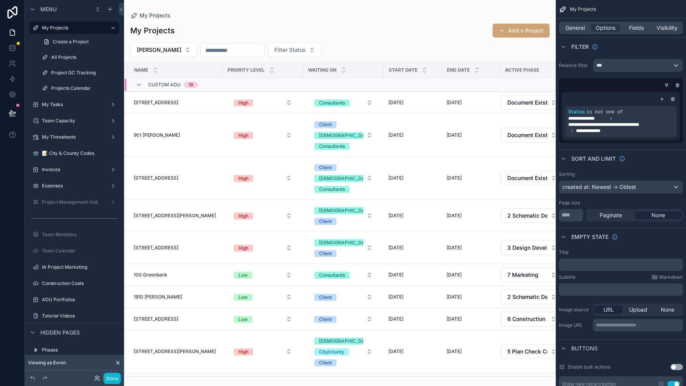
click at [372, 45] on div "scrollable content" at bounding box center [339, 193] width 431 height 386
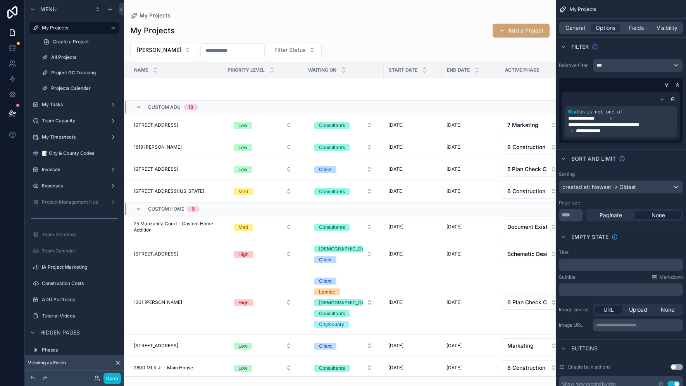
scroll to position [691, 0]
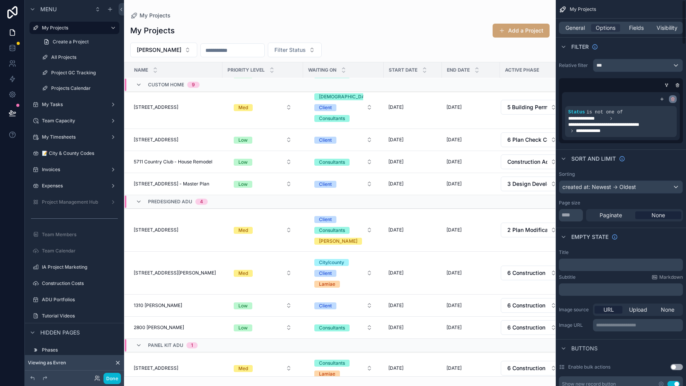
click at [673, 97] on icon "scrollable content" at bounding box center [672, 99] width 5 height 5
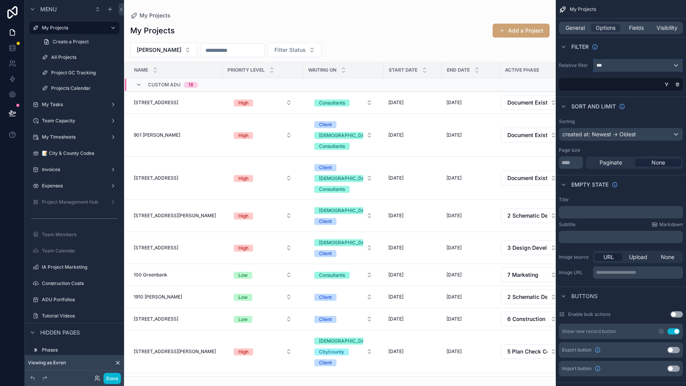
click at [674, 69] on div "***" at bounding box center [637, 65] width 89 height 12
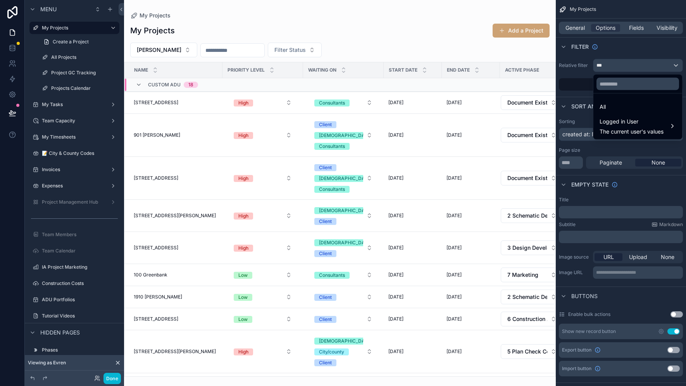
click at [674, 69] on div "scrollable content" at bounding box center [343, 193] width 686 height 386
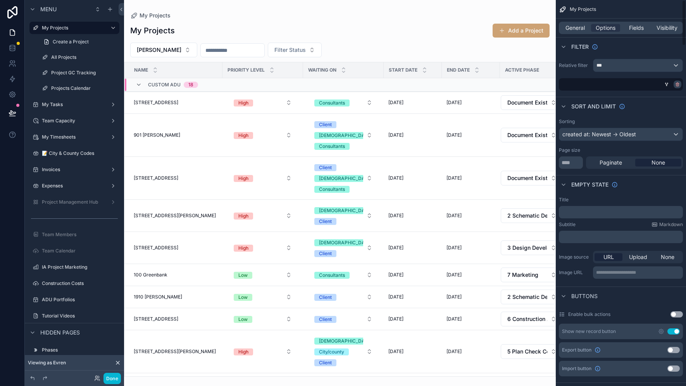
click at [677, 84] on icon "scrollable content" at bounding box center [677, 84] width 0 height 1
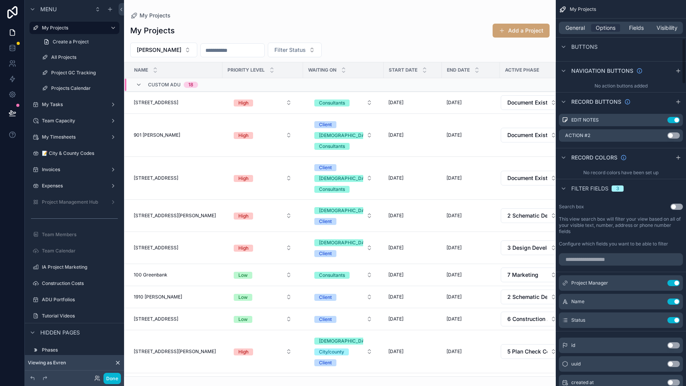
scroll to position [336, 0]
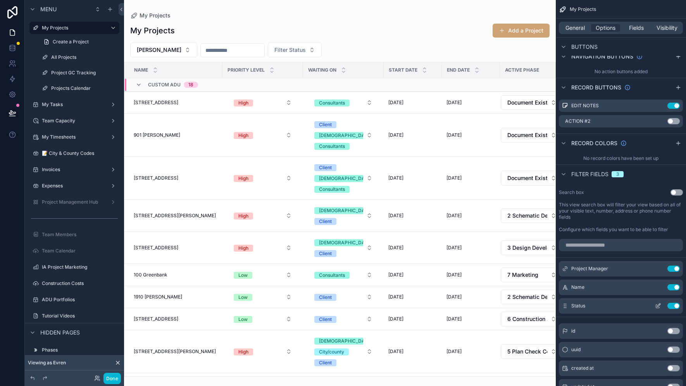
click at [656, 306] on icon "scrollable content" at bounding box center [658, 306] width 6 height 6
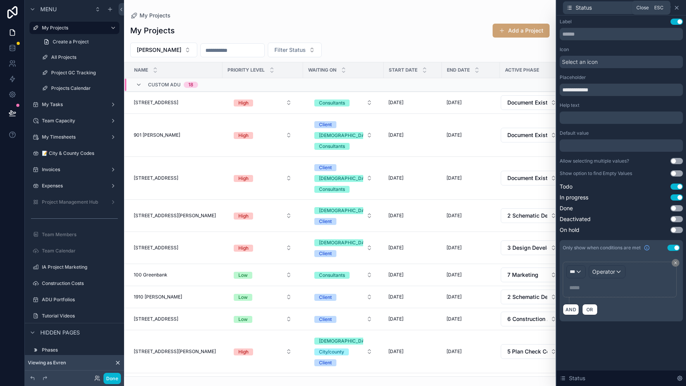
click at [676, 8] on icon at bounding box center [676, 8] width 6 height 6
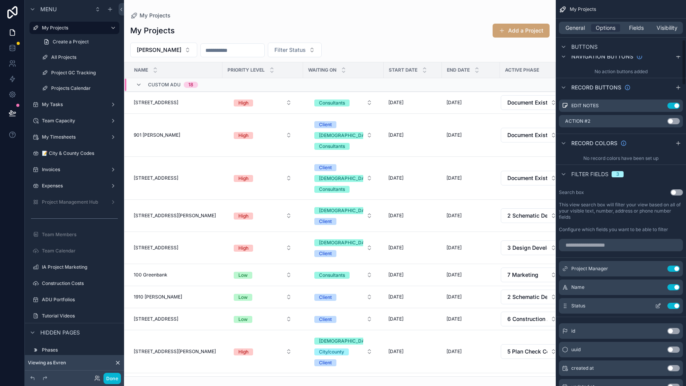
click at [675, 303] on button "Use setting" at bounding box center [673, 306] width 12 height 6
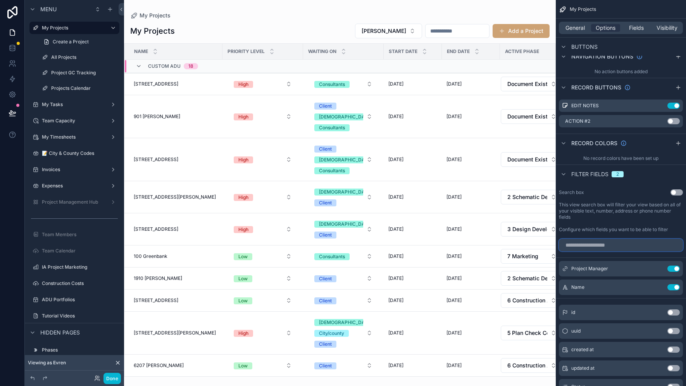
click at [648, 242] on input "scrollable content" at bounding box center [620, 245] width 124 height 12
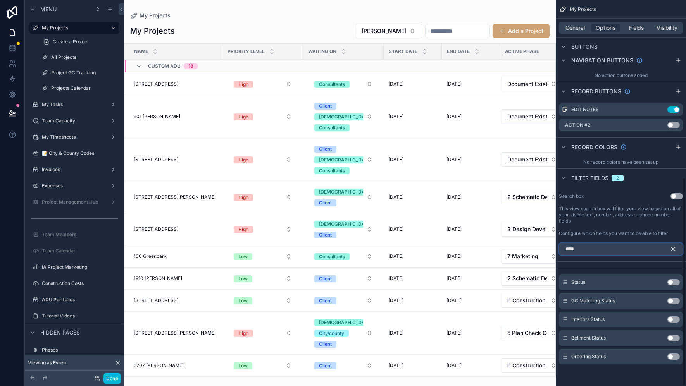
scroll to position [330, 0]
type input "****"
click at [671, 282] on button "Use setting" at bounding box center [673, 284] width 12 height 6
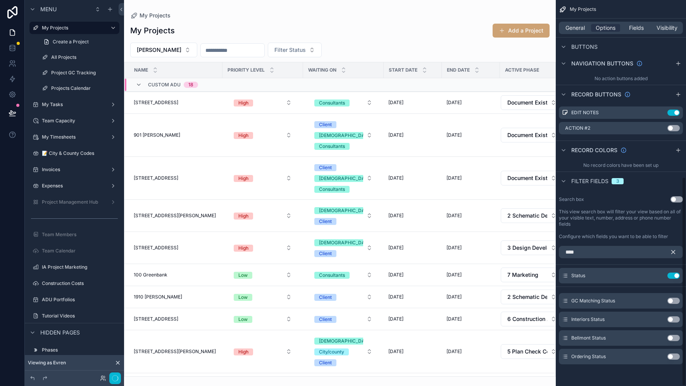
scroll to position [327, 0]
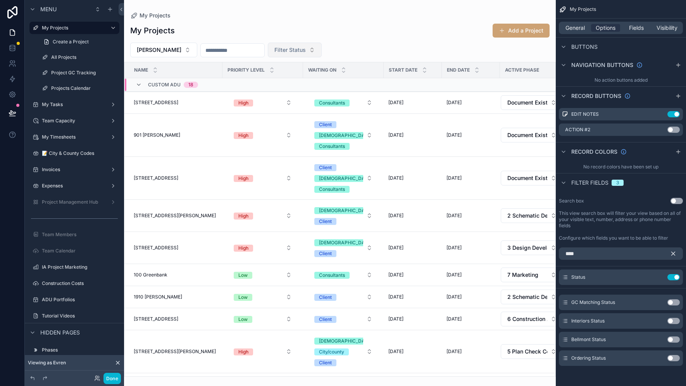
click at [290, 49] on span "Filter Status" at bounding box center [289, 50] width 31 height 8
click at [658, 276] on icon "scrollable content" at bounding box center [658, 277] width 6 height 6
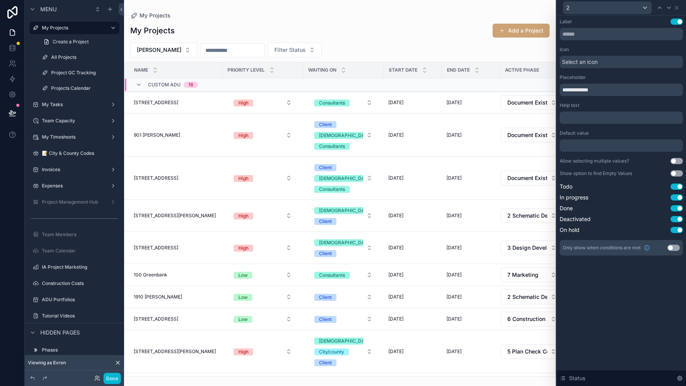
click at [674, 163] on button "Use setting" at bounding box center [676, 161] width 12 height 6
click at [302, 51] on button "Filter Status" at bounding box center [295, 50] width 54 height 15
click at [293, 83] on div "Todo" at bounding box center [286, 81] width 93 height 12
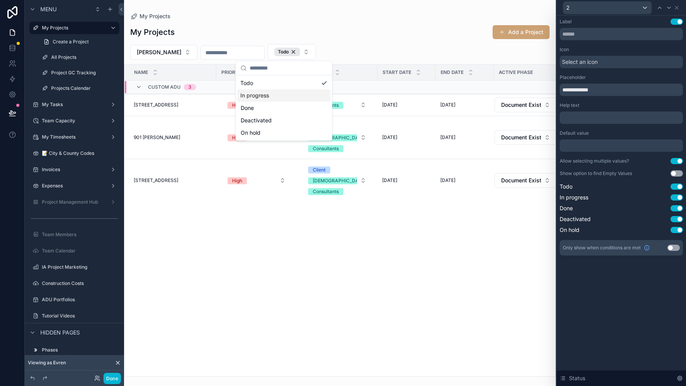
click at [290, 96] on div "In progress" at bounding box center [283, 95] width 93 height 12
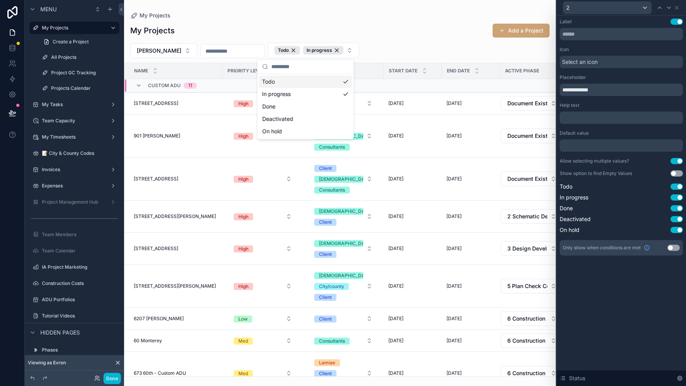
click at [399, 40] on div "My Projects Add a Project Evren Vural Todo In progress Name Priority Level Wait…" at bounding box center [339, 198] width 431 height 358
